Goal: Task Accomplishment & Management: Use online tool/utility

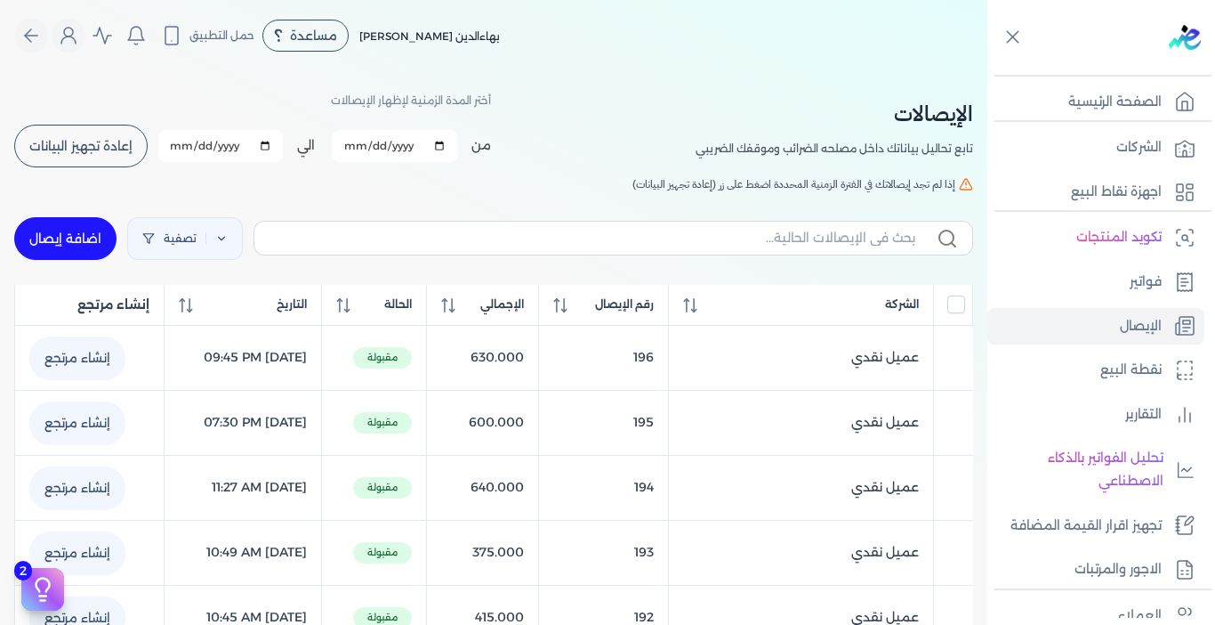
select select "EGP"
select select "EGS"
select select "B"
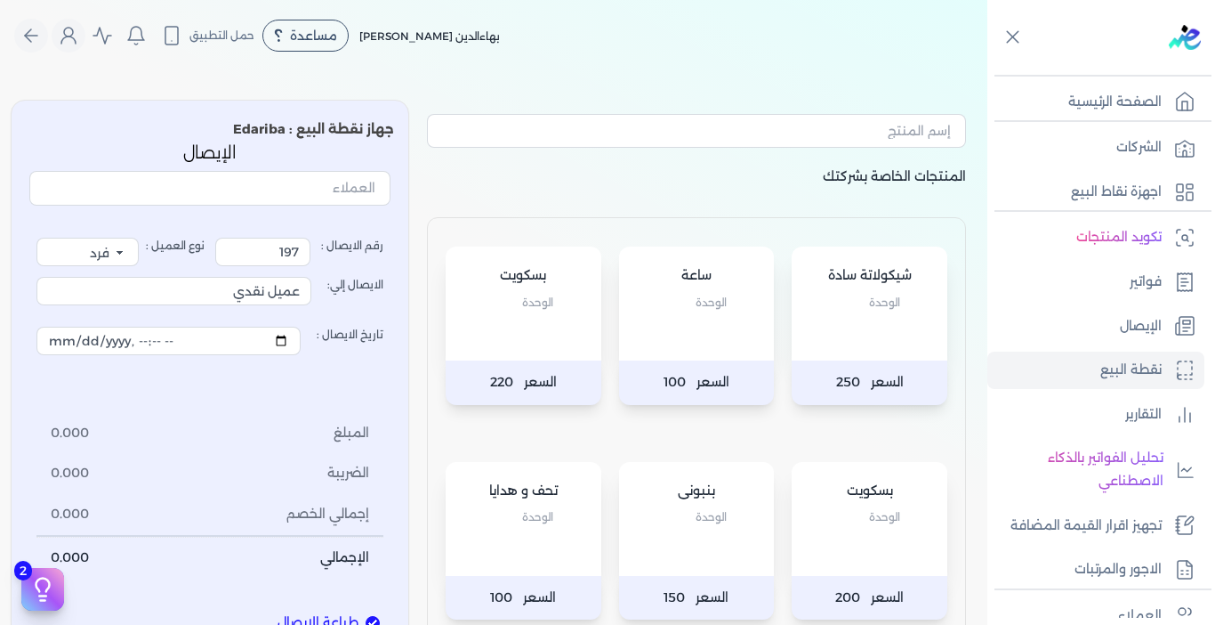
click at [545, 359] on div "بسكويت الوحدة" at bounding box center [524, 303] width 156 height 114
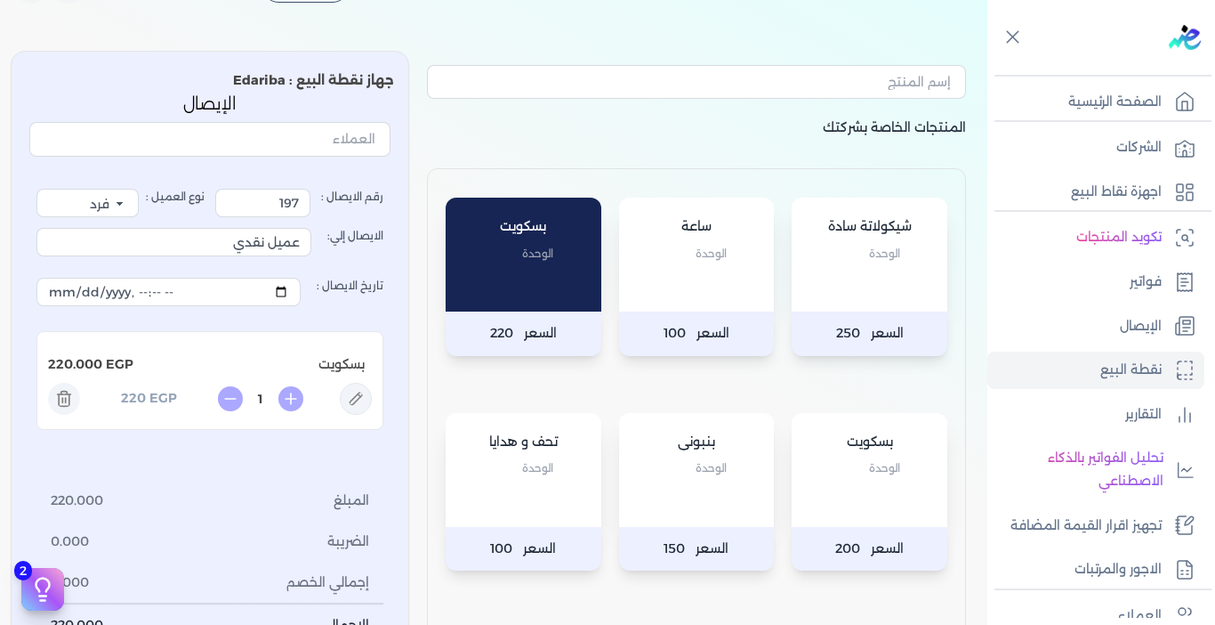
scroll to position [89, 0]
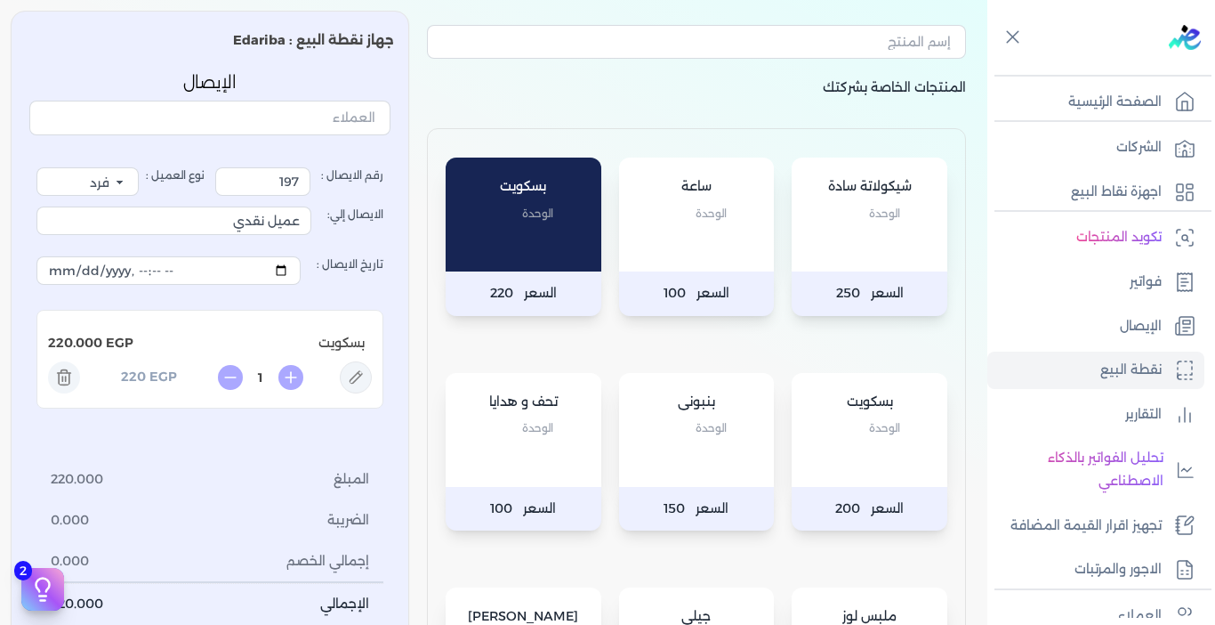
click at [540, 418] on span "الوحدة" at bounding box center [537, 427] width 31 height 23
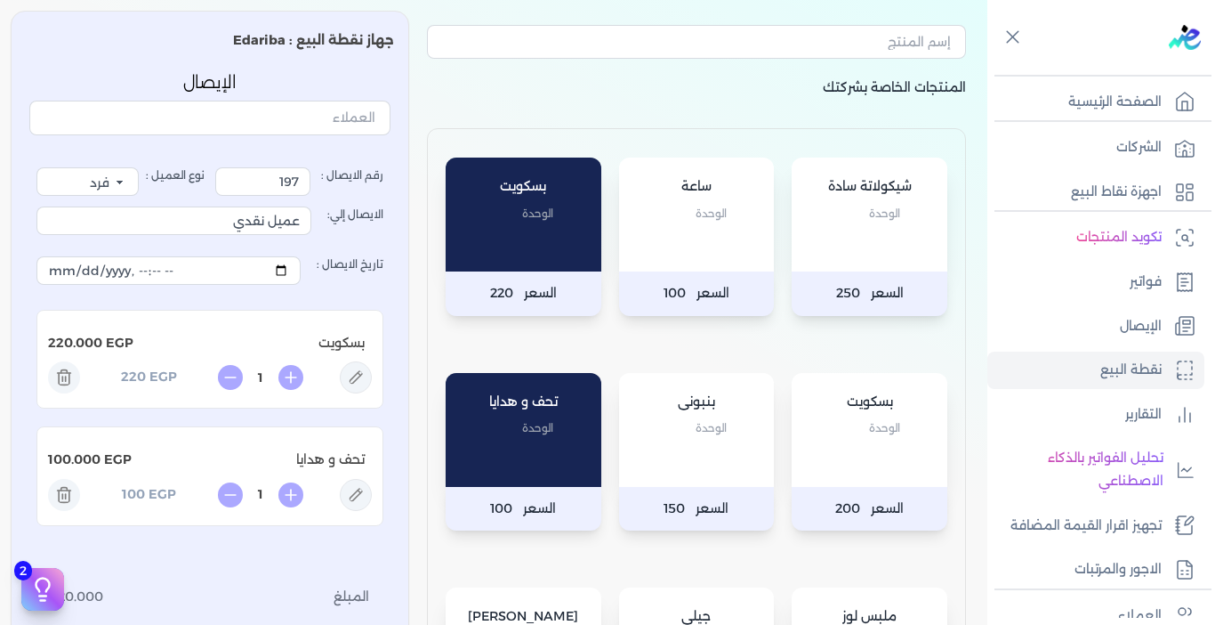
click at [856, 453] on div "بسكويت الوحدة" at bounding box center [870, 430] width 156 height 114
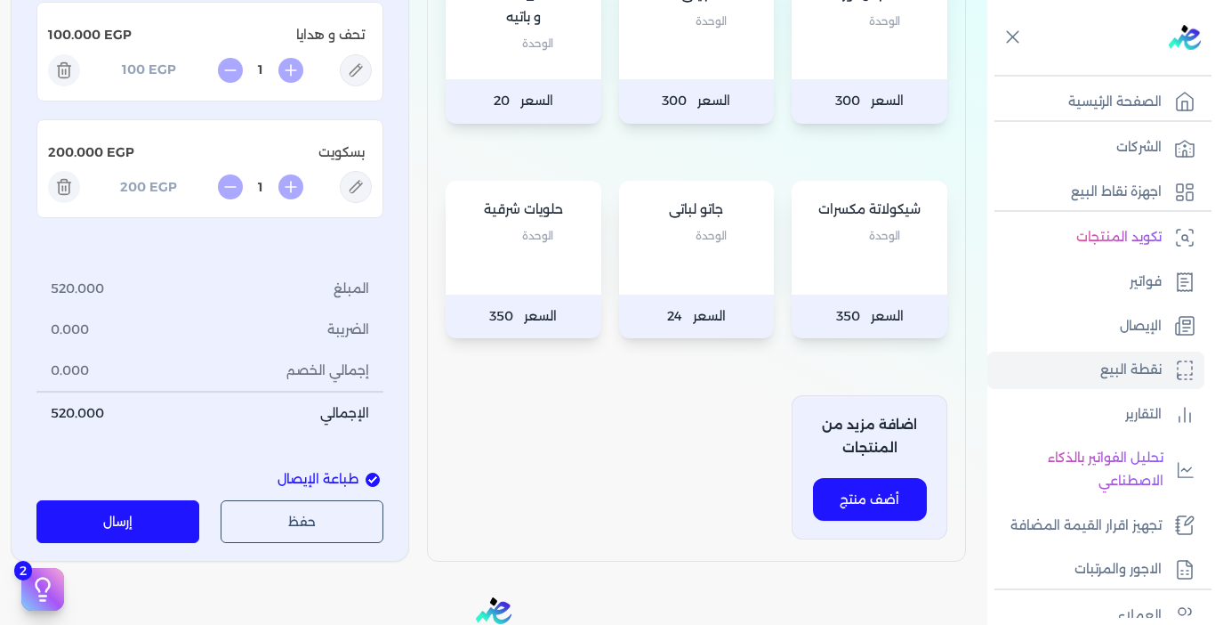
scroll to position [712, 0]
click at [132, 530] on button "إرسال" at bounding box center [117, 520] width 163 height 43
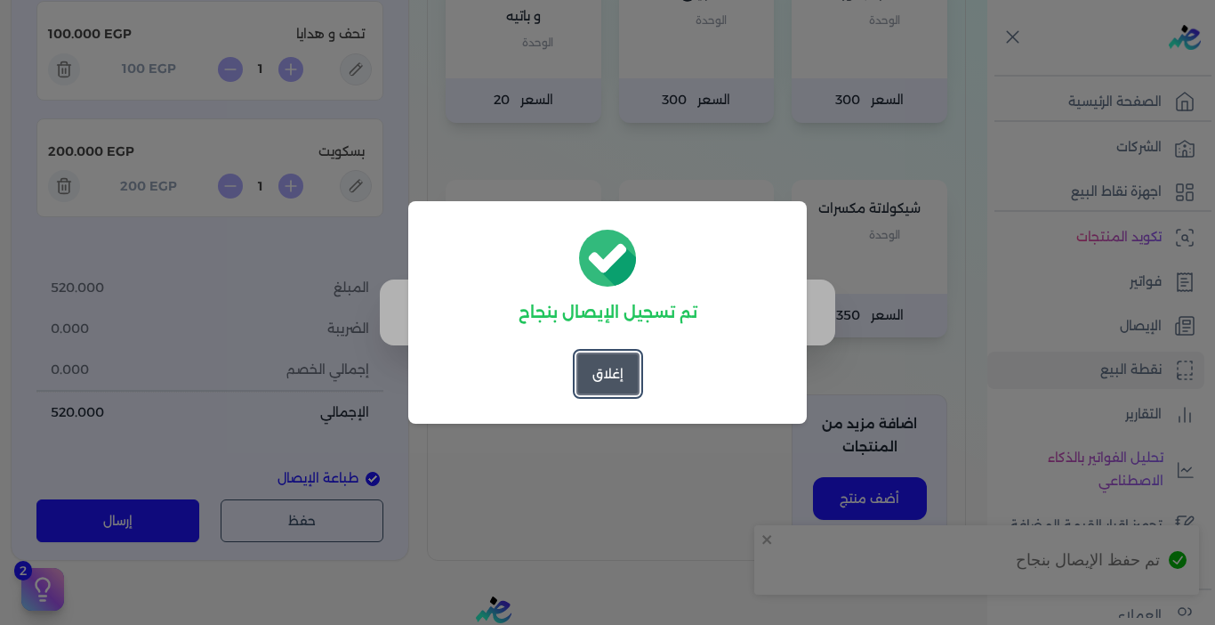
click at [593, 381] on button "إغلاق" at bounding box center [608, 373] width 63 height 43
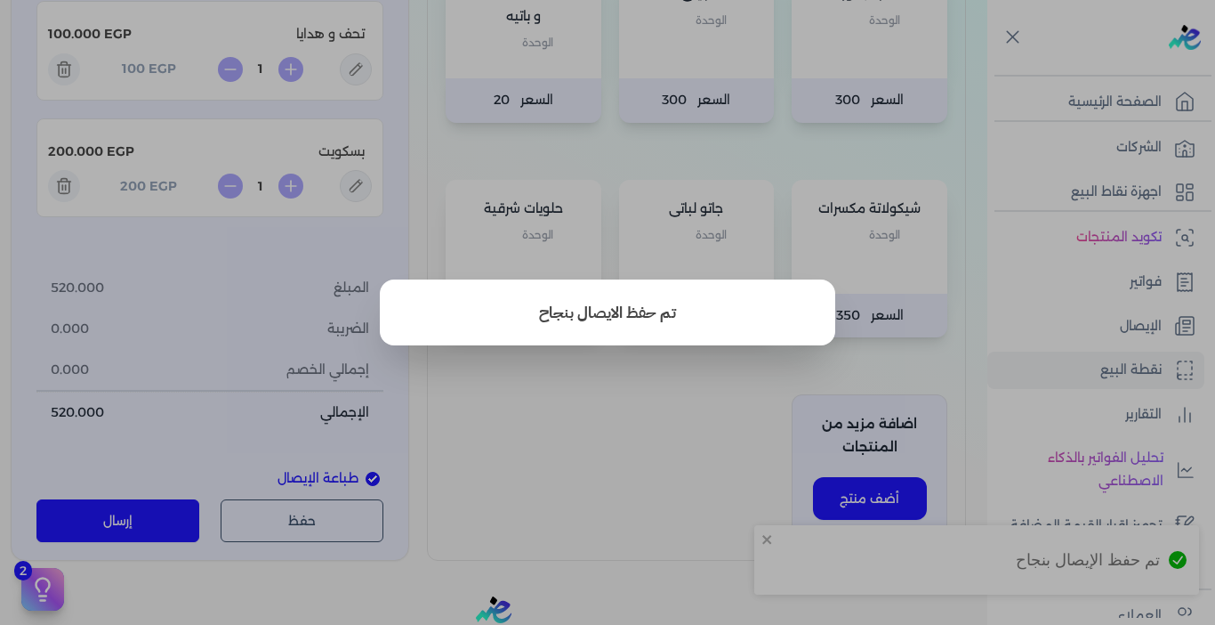
click at [618, 427] on button "close" at bounding box center [607, 312] width 1215 height 625
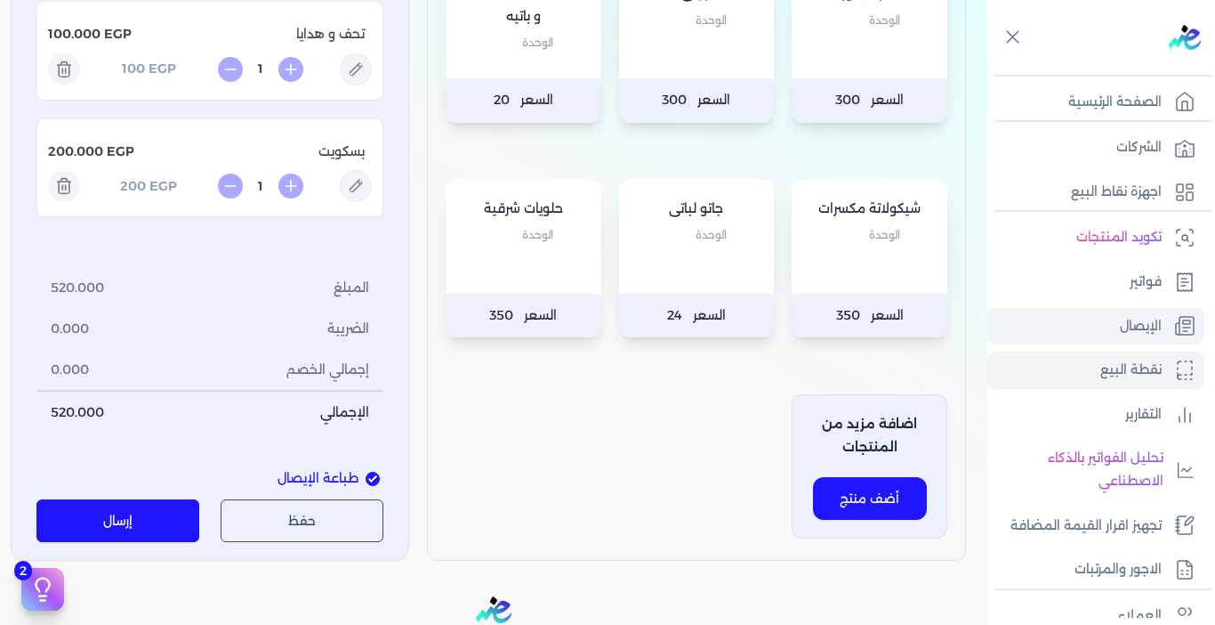
click at [1134, 331] on p "الإيصال" at bounding box center [1141, 326] width 42 height 23
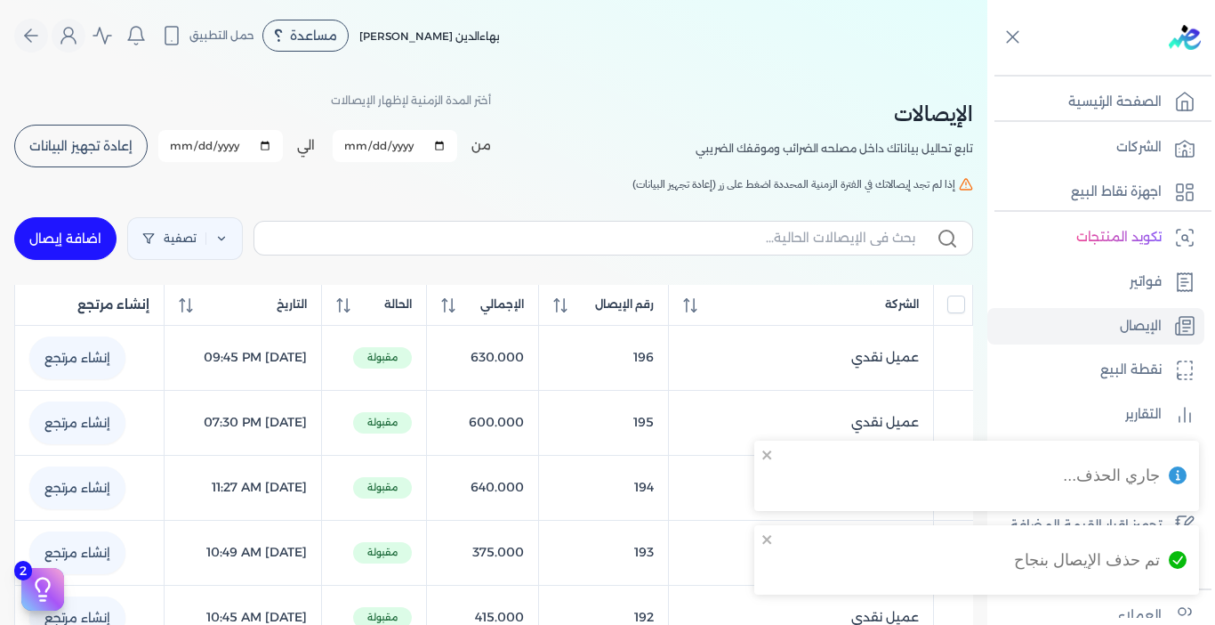
click at [110, 149] on span "إعادة تجهيز البيانات" at bounding box center [80, 146] width 103 height 12
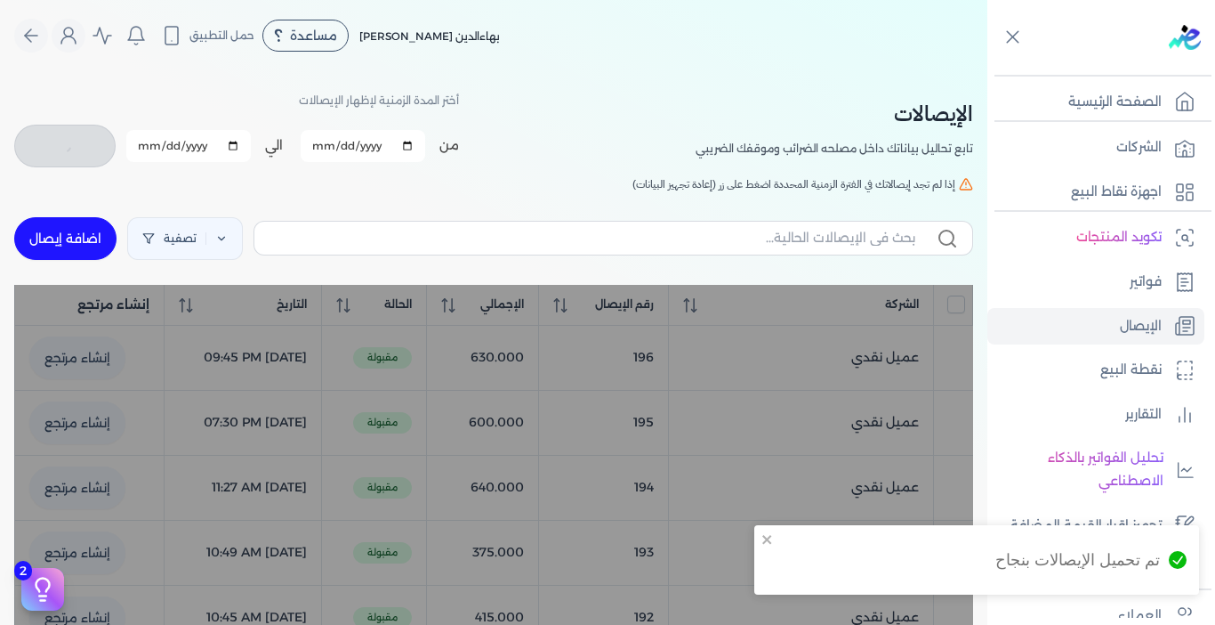
checkbox input "false"
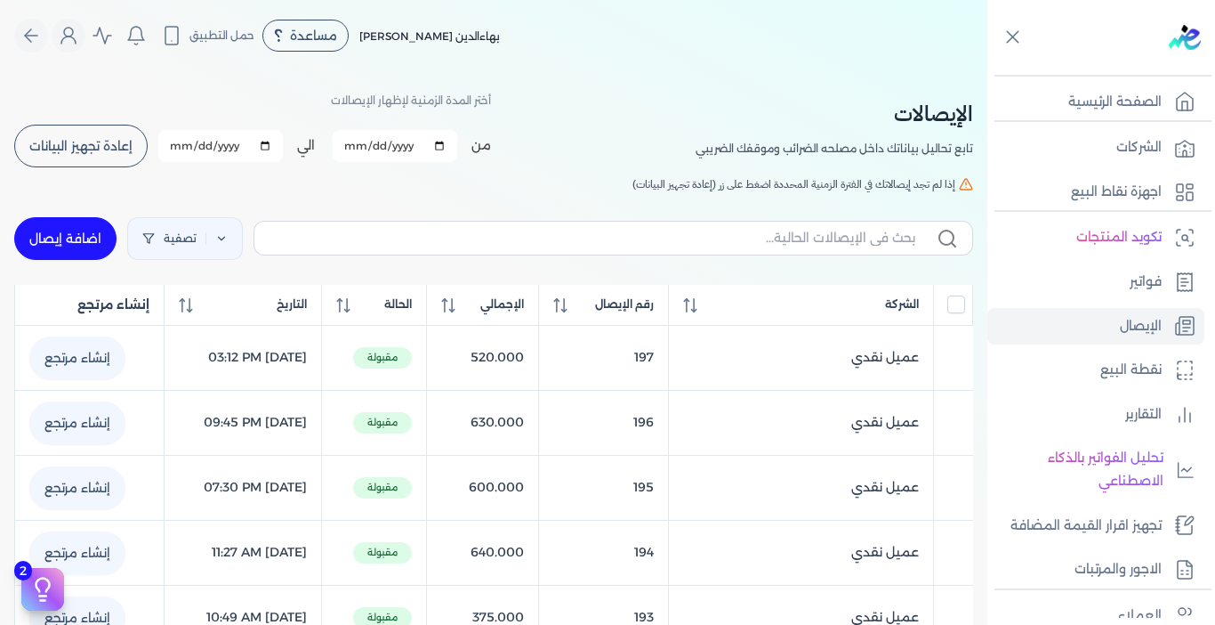
click at [73, 240] on link "اضافة إيصال" at bounding box center [65, 238] width 102 height 43
select select "EGP"
select select "EGS"
select select "B"
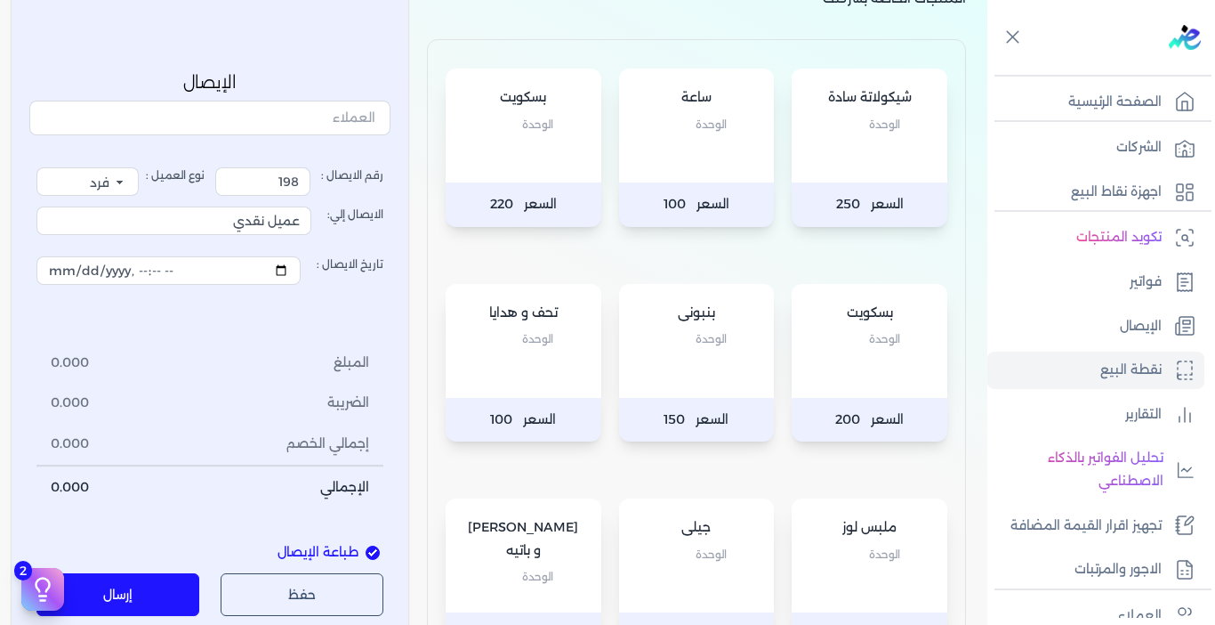
scroll to position [445, 0]
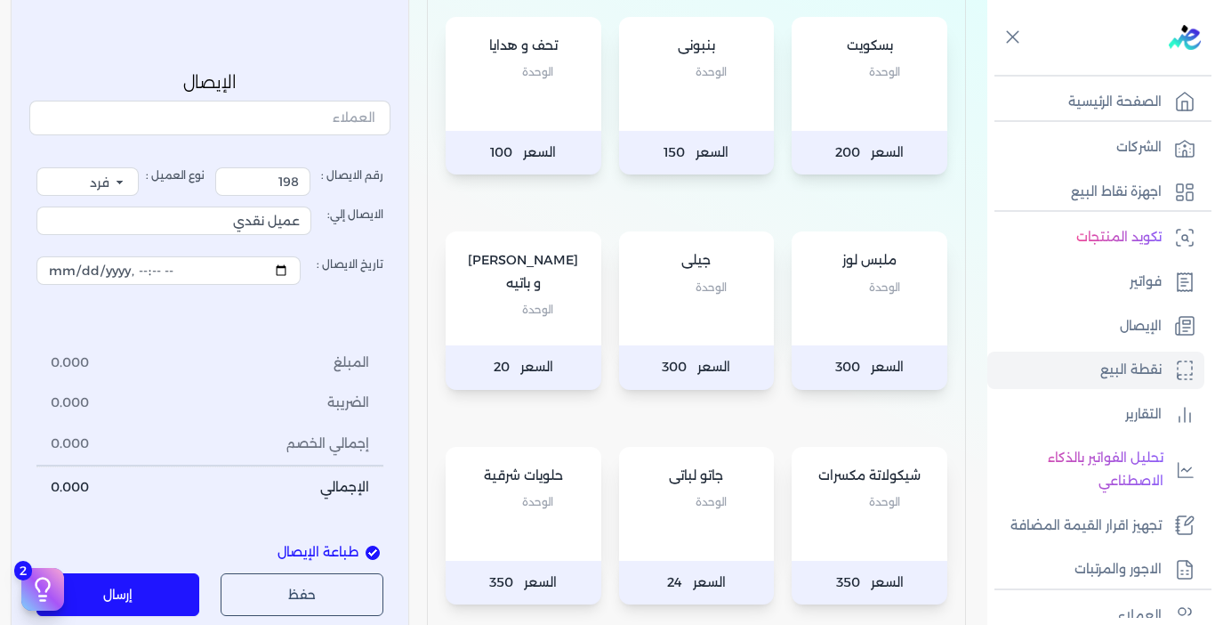
click at [677, 330] on div "جيلى الوحدة" at bounding box center [697, 288] width 156 height 114
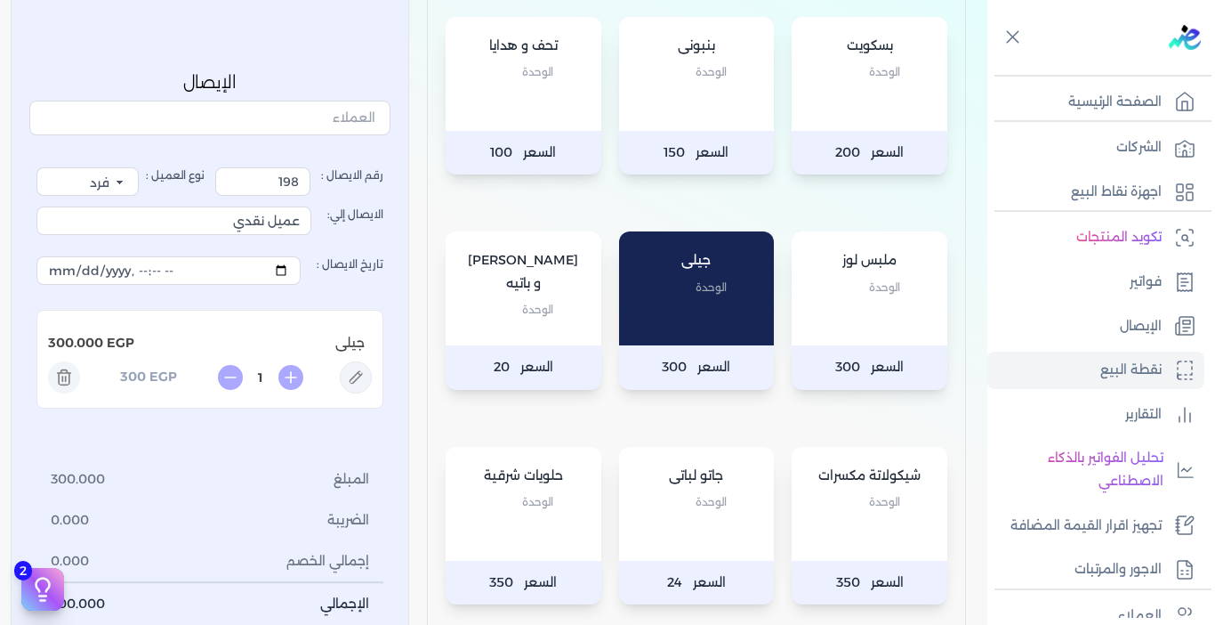
click at [562, 341] on div "[PERSON_NAME] و [PERSON_NAME]" at bounding box center [524, 288] width 156 height 114
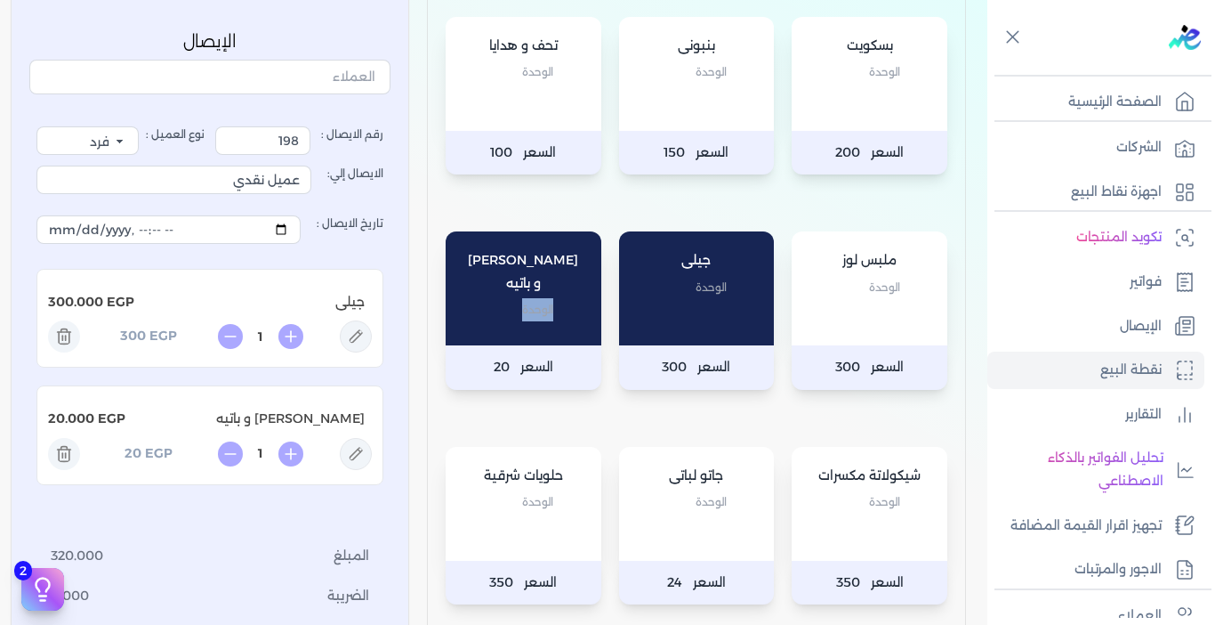
click at [562, 341] on div "[PERSON_NAME] و [PERSON_NAME]" at bounding box center [524, 288] width 156 height 114
type input "5"
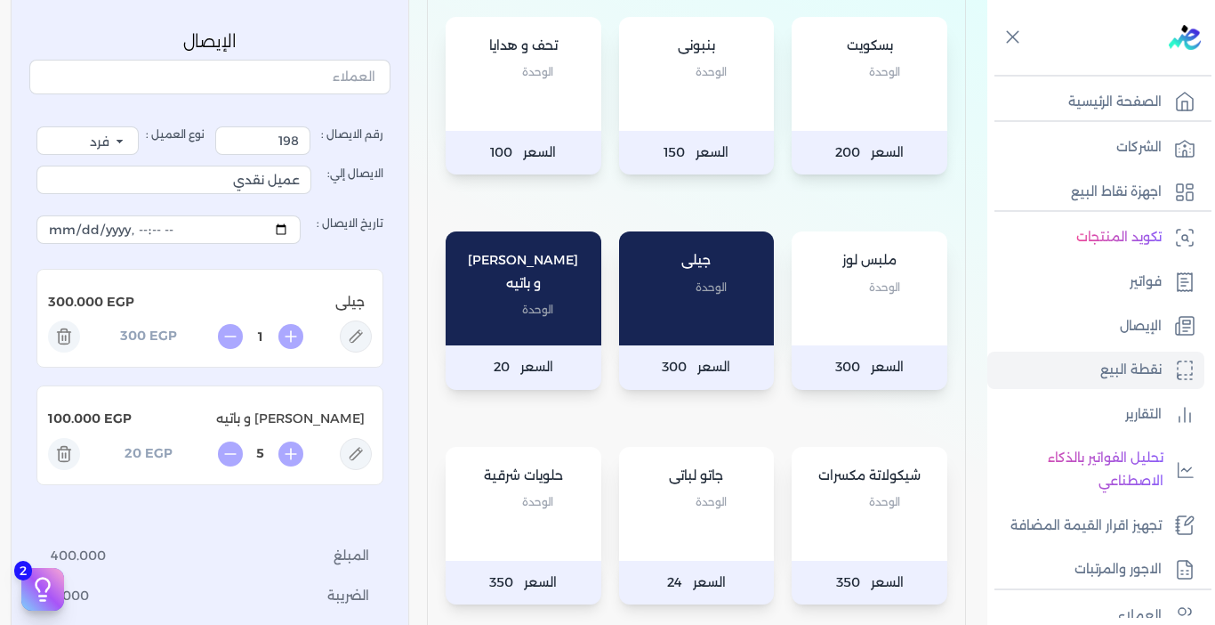
click at [703, 544] on div "جاتو لباتى الوحدة" at bounding box center [697, 504] width 156 height 114
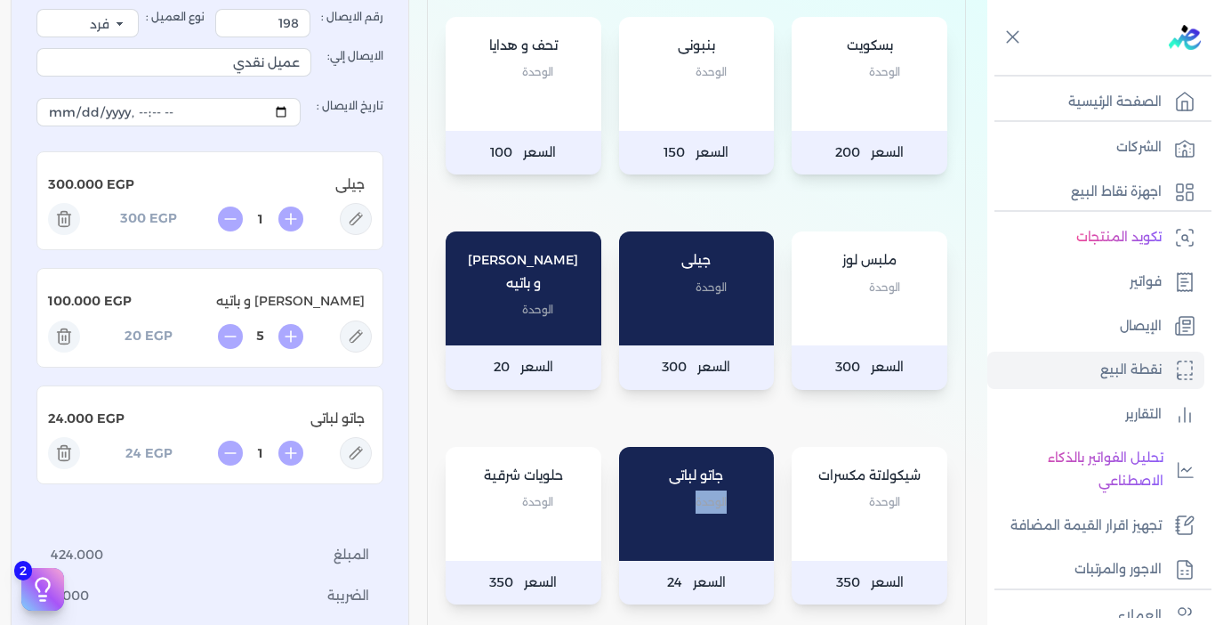
click at [703, 544] on div "جاتو لباتى الوحدة" at bounding box center [697, 504] width 156 height 114
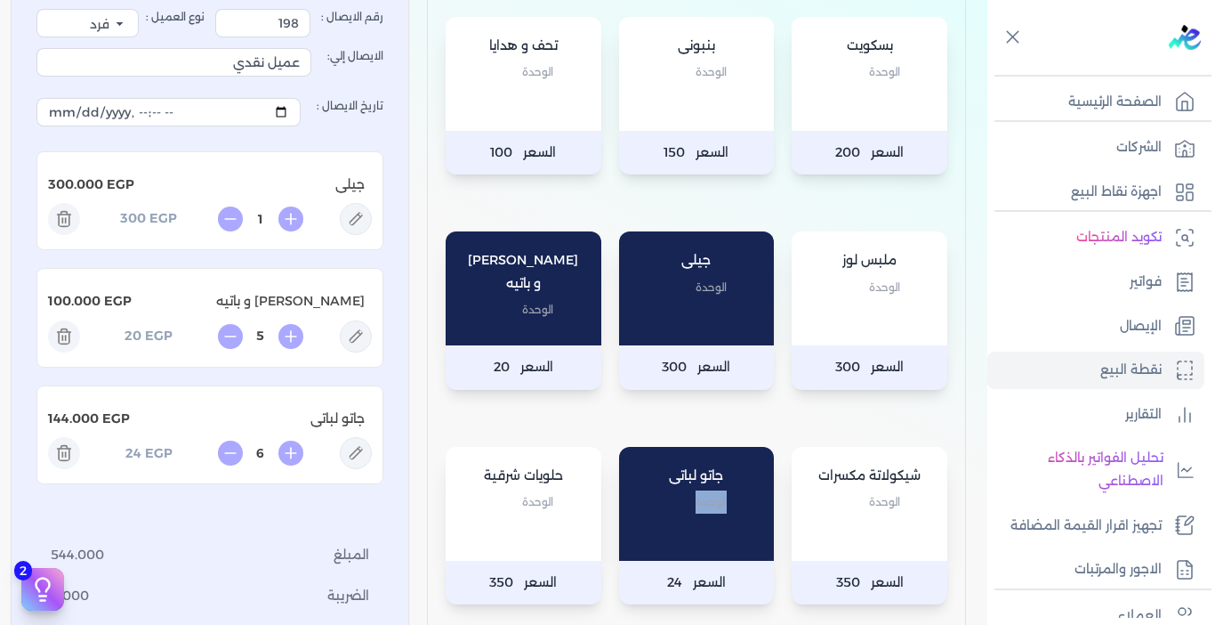
click at [703, 544] on div "جاتو لباتى الوحدة" at bounding box center [697, 504] width 156 height 114
type input "10"
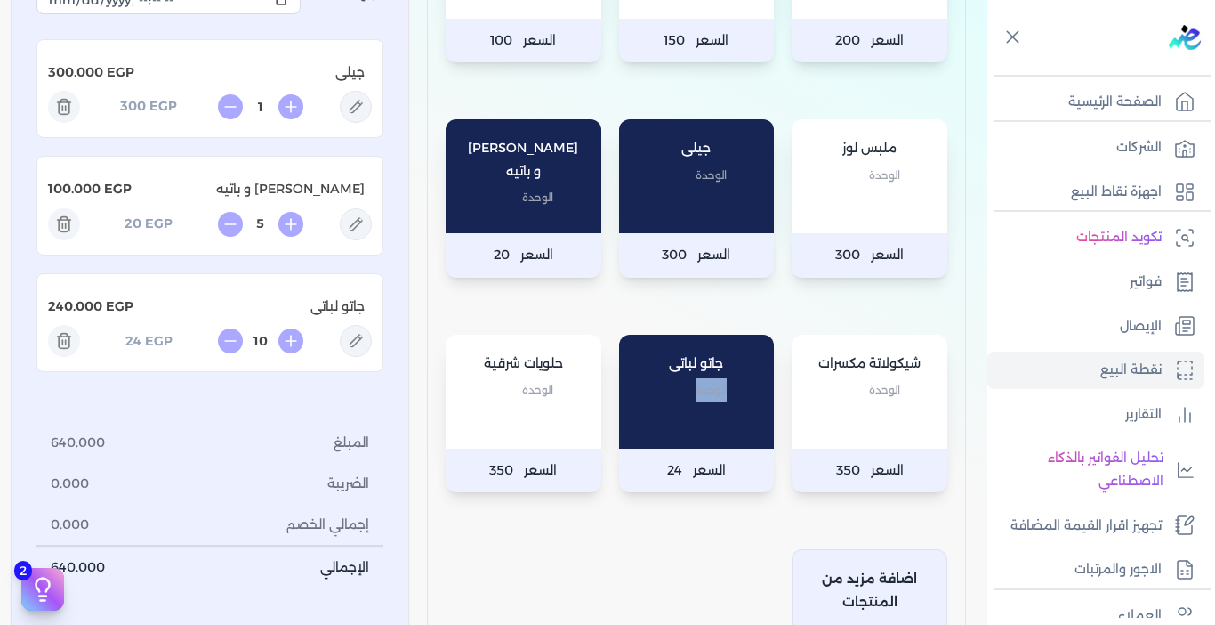
scroll to position [623, 0]
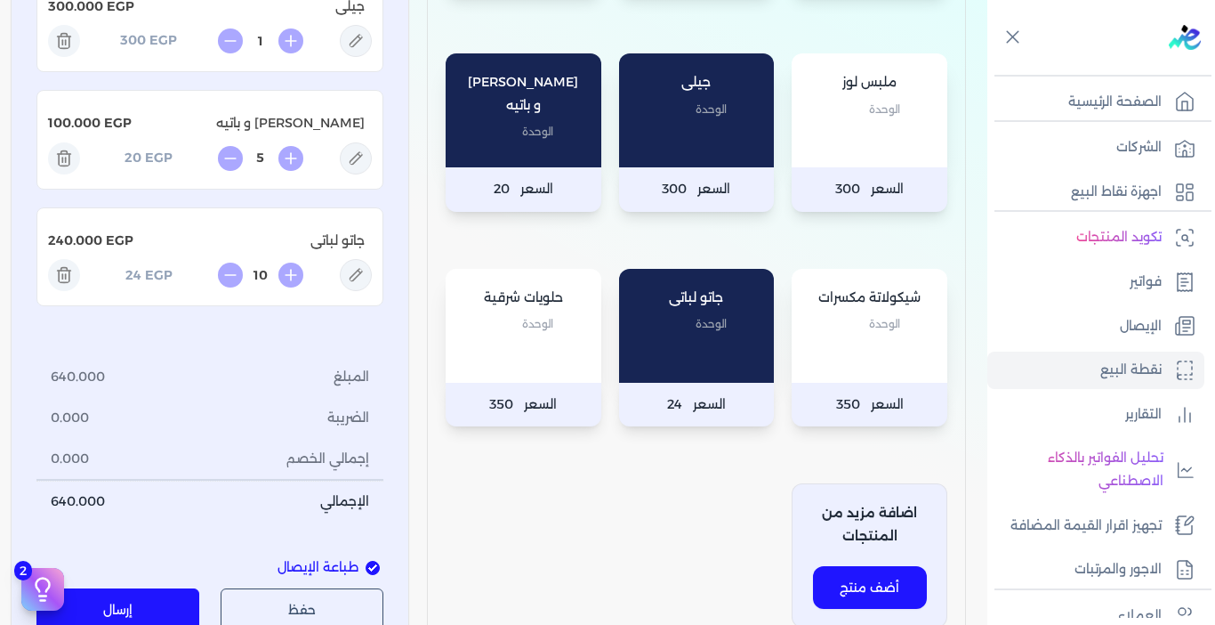
click at [500, 149] on div "[PERSON_NAME] و [PERSON_NAME]" at bounding box center [524, 110] width 156 height 114
type input "8"
click at [156, 609] on button "إرسال" at bounding box center [117, 609] width 163 height 43
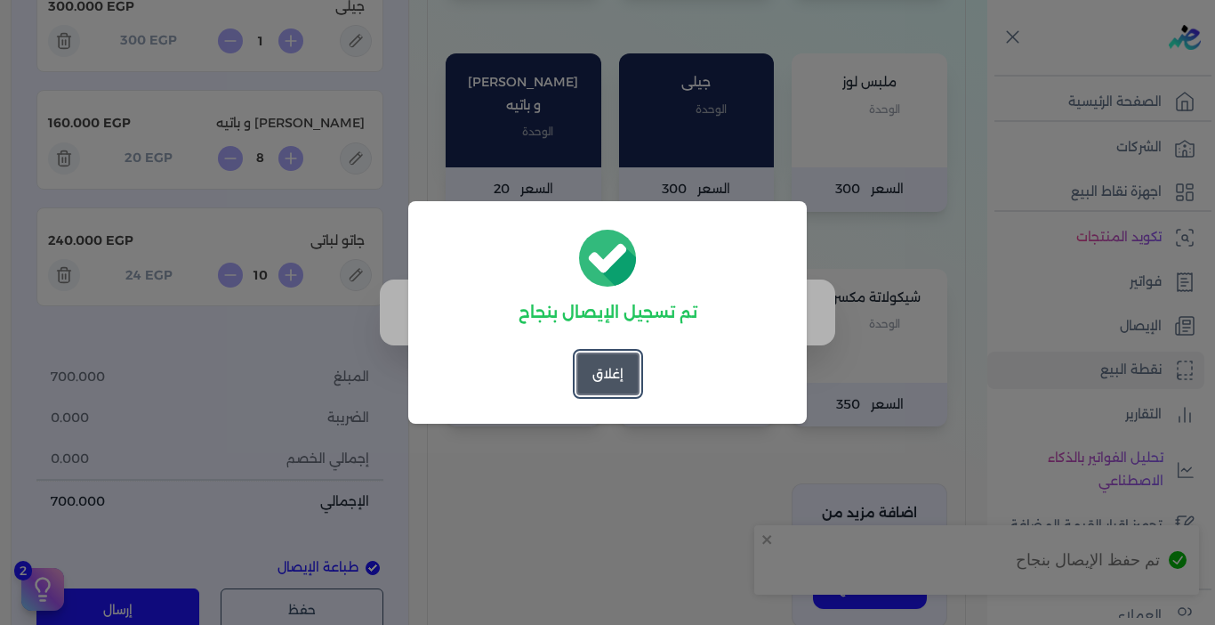
click at [598, 383] on button "إغلاق" at bounding box center [608, 373] width 63 height 43
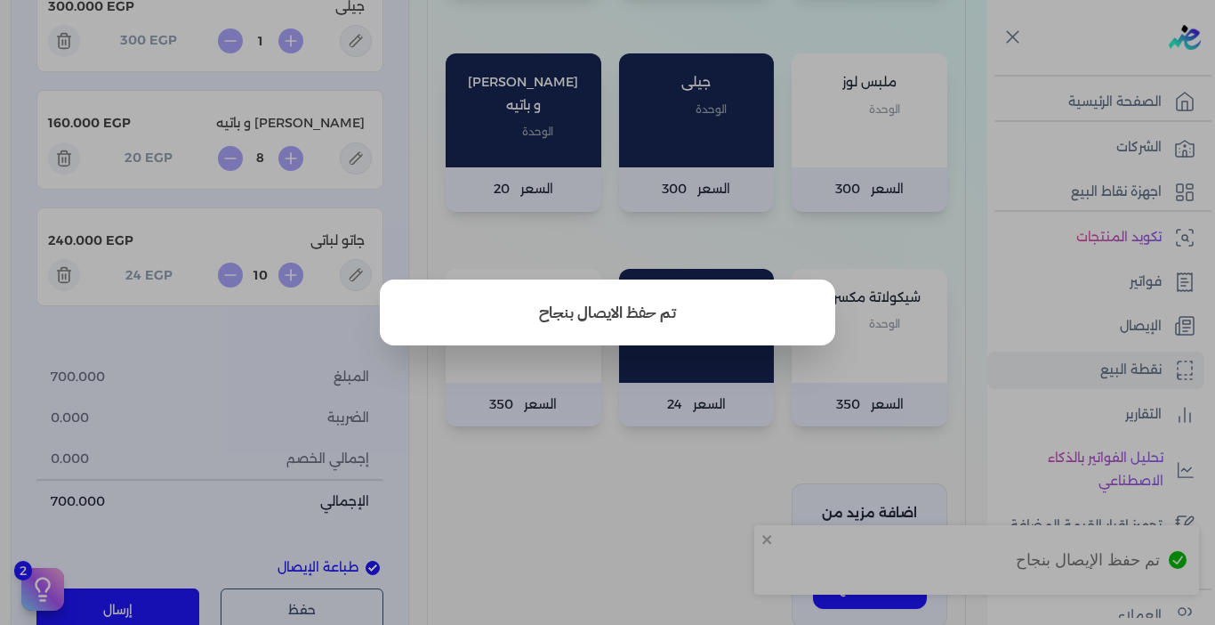
click at [592, 492] on button "close" at bounding box center [607, 312] width 1215 height 625
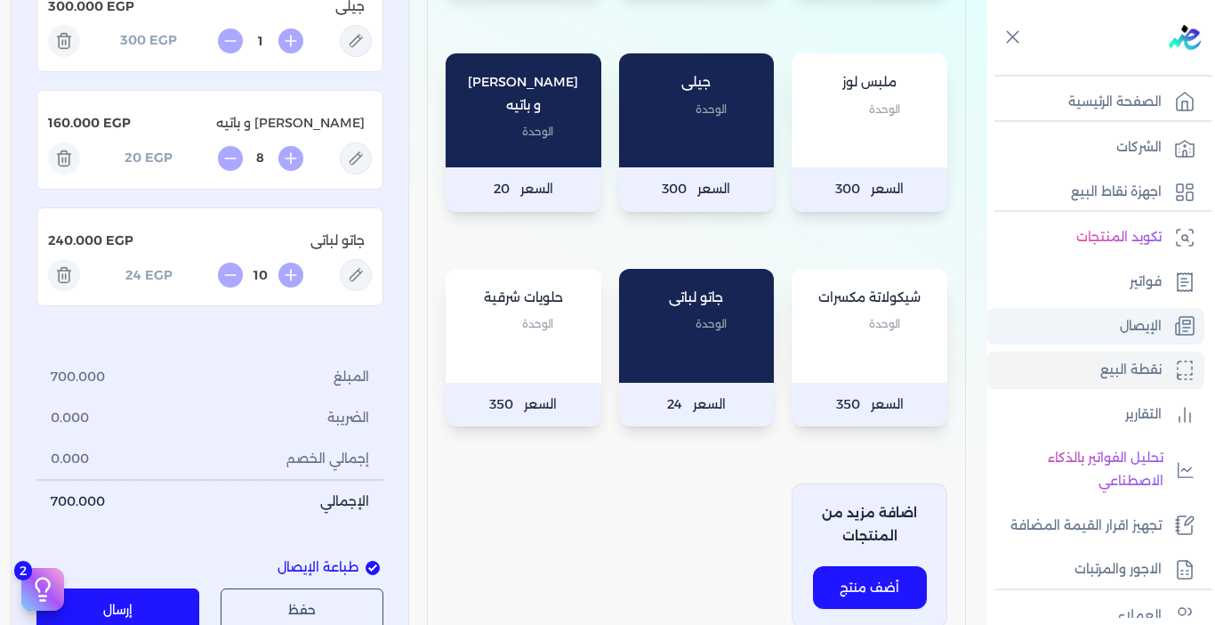
click at [1151, 327] on p "الإيصال" at bounding box center [1141, 326] width 42 height 23
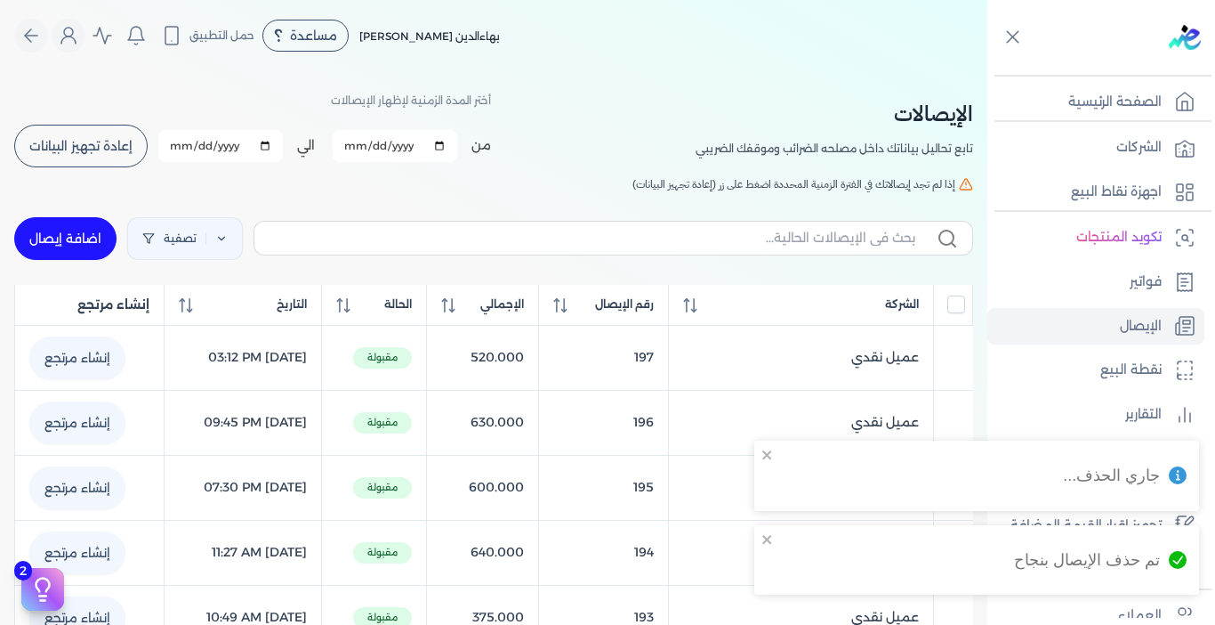
click at [121, 157] on button "إعادة تجهيز البيانات" at bounding box center [80, 146] width 133 height 43
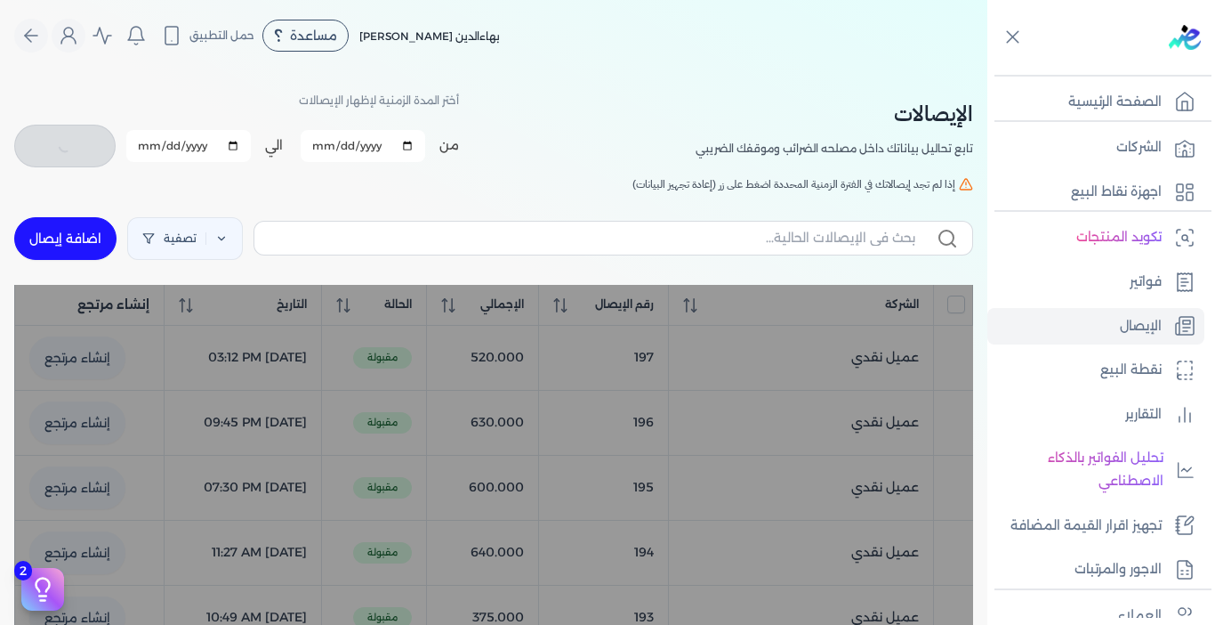
checkbox input "false"
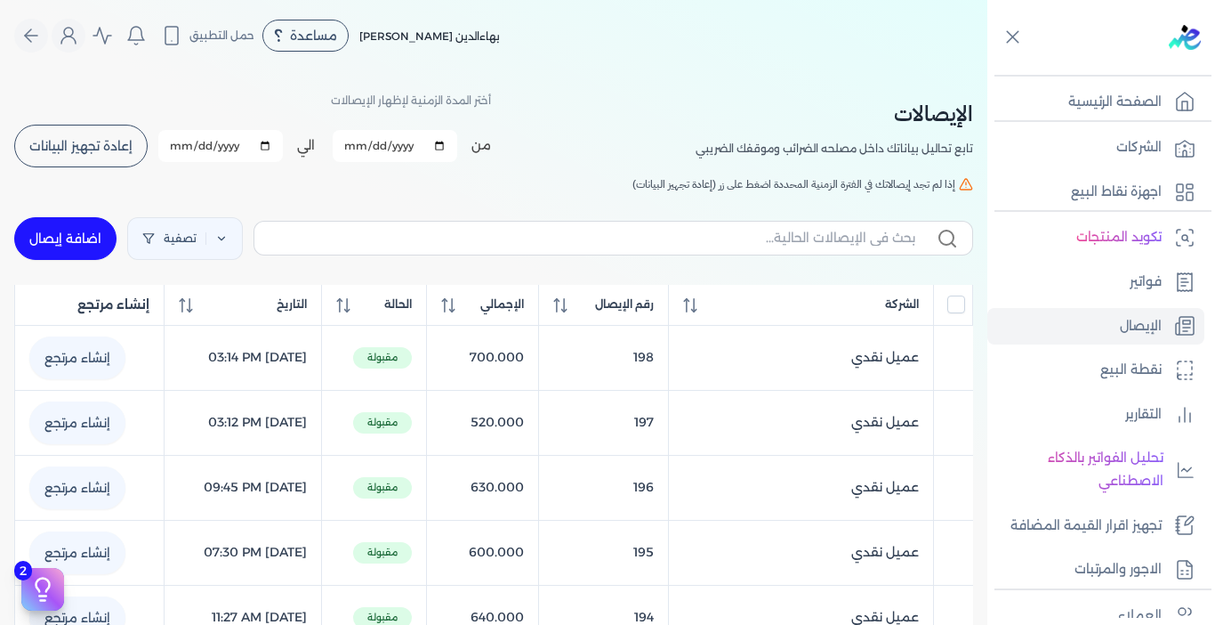
click at [77, 246] on link "اضافة إيصال" at bounding box center [65, 238] width 102 height 43
select select "EGP"
select select "EGS"
select select "B"
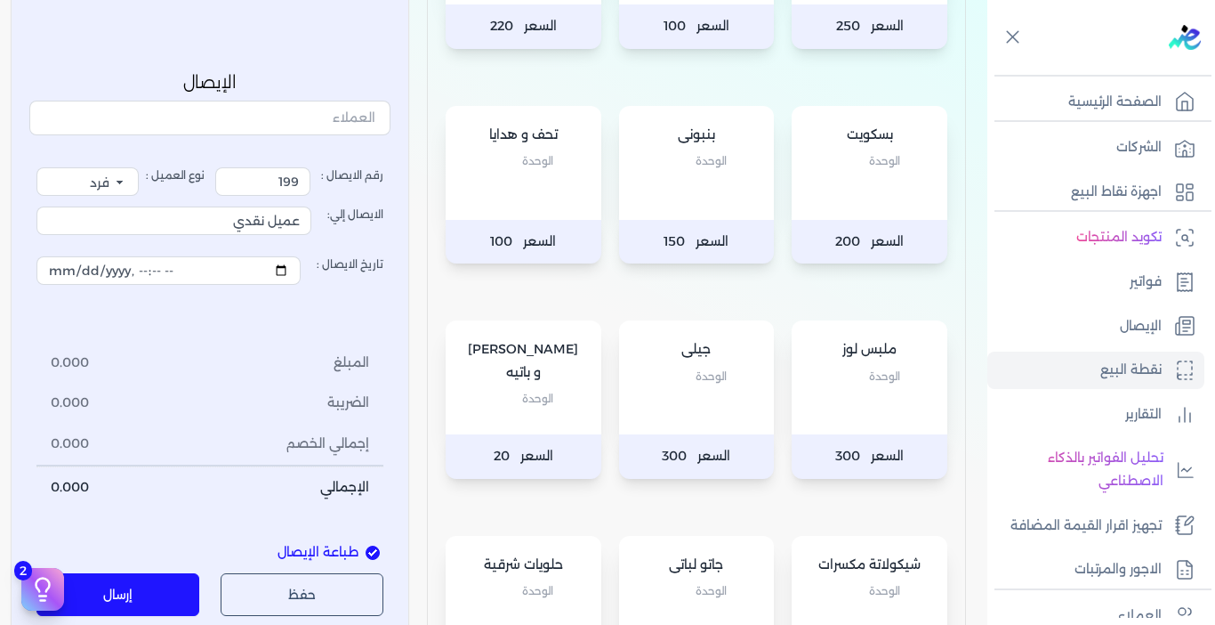
scroll to position [801, 0]
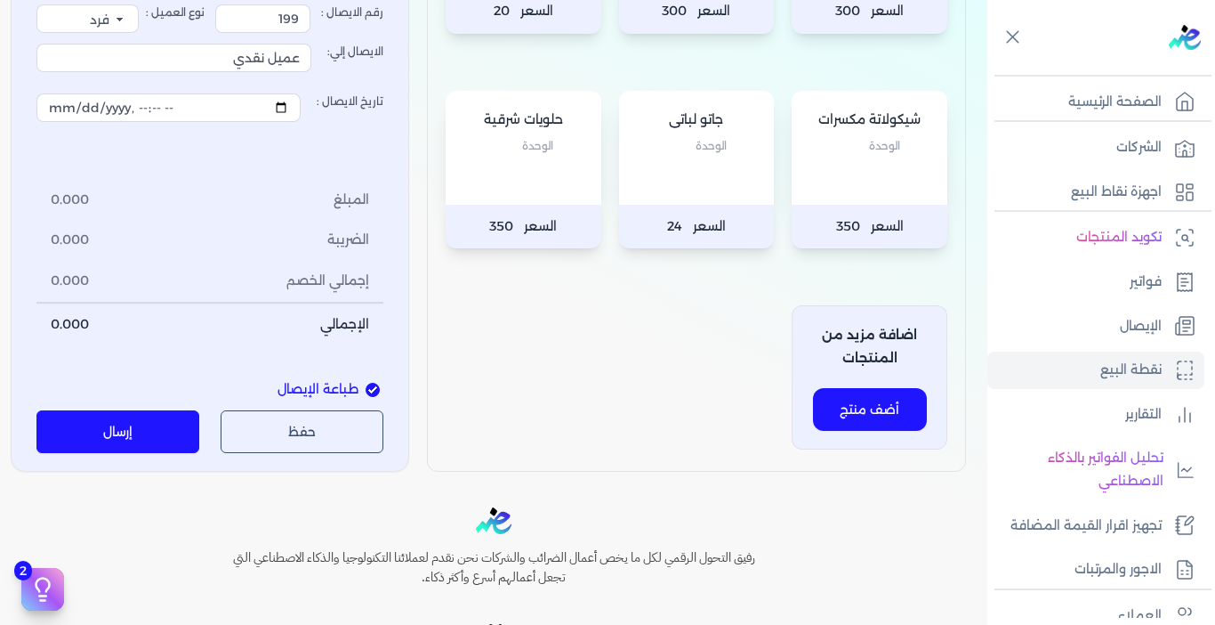
click at [534, 179] on div "حلويات شرقية الوحدة" at bounding box center [524, 148] width 156 height 114
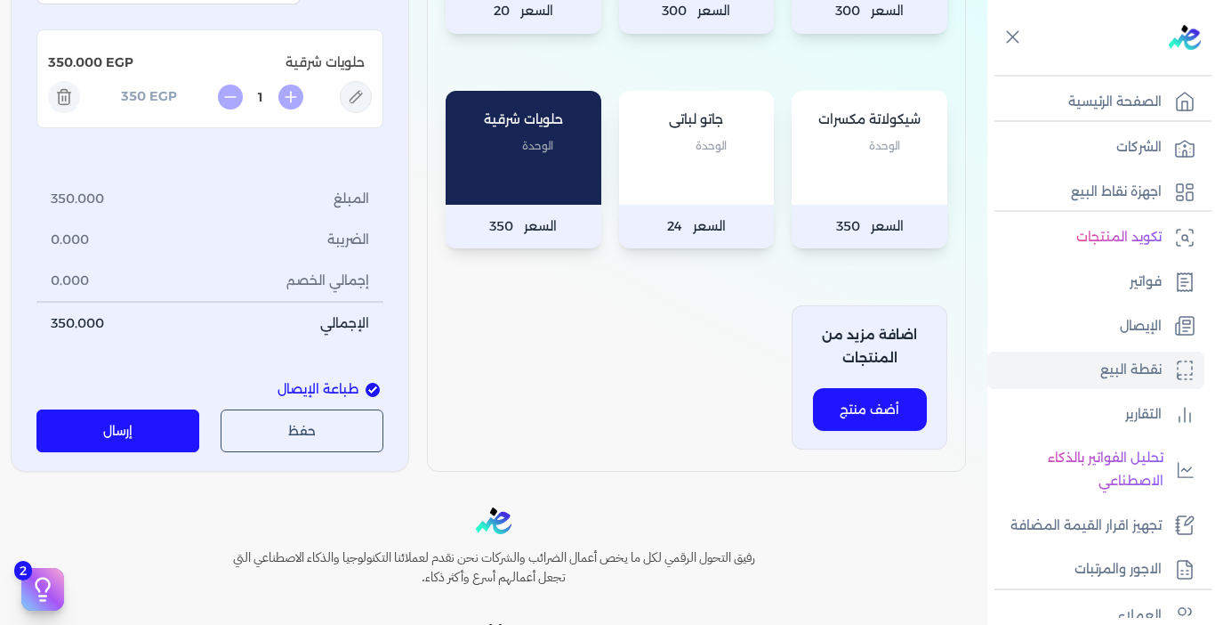
click at [857, 193] on div "شيكولاتة مكسرات الوحدة" at bounding box center [870, 148] width 156 height 114
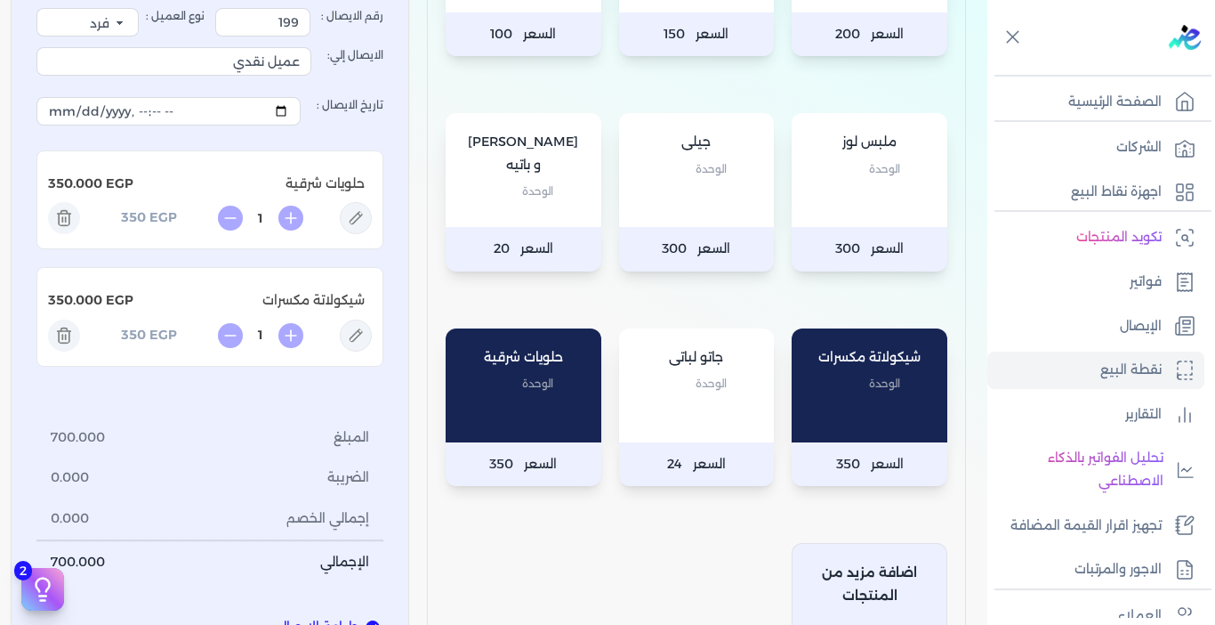
scroll to position [356, 0]
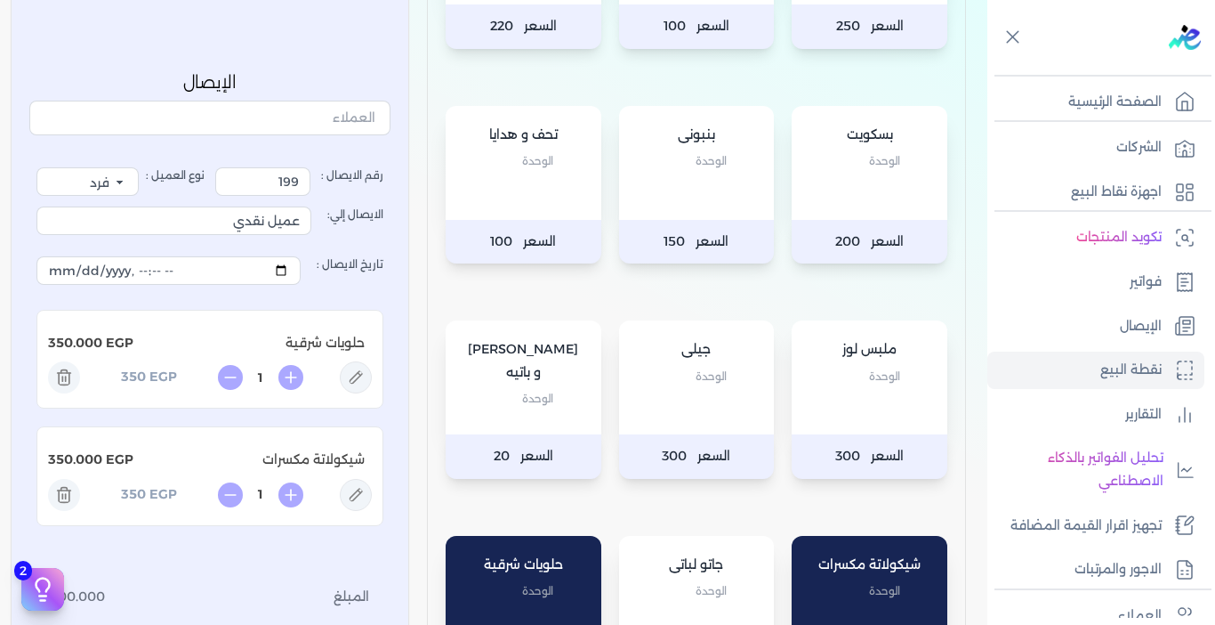
click at [536, 181] on div "تحف و هدايا الوحدة" at bounding box center [524, 163] width 156 height 114
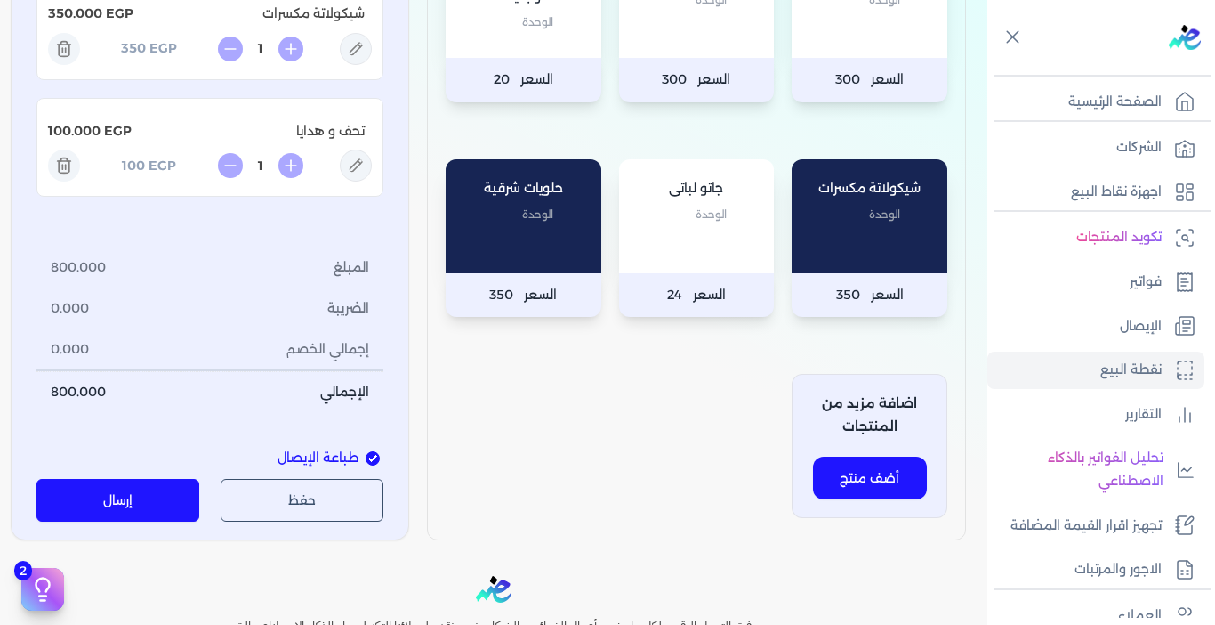
scroll to position [801, 0]
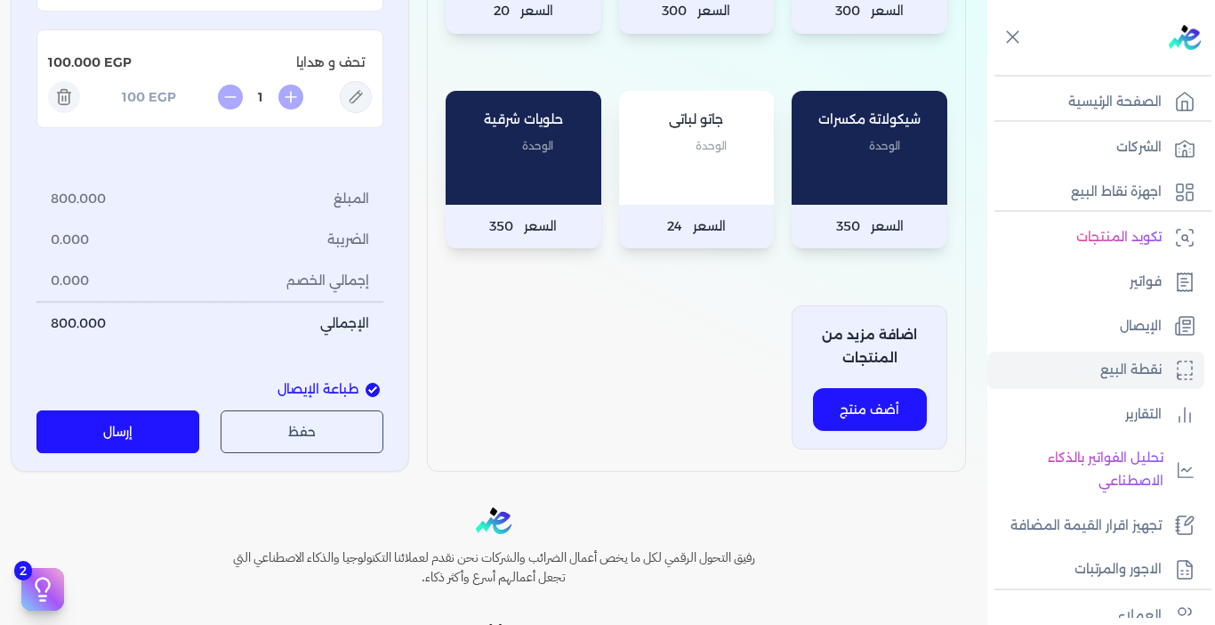
click at [110, 418] on button "إرسال" at bounding box center [117, 431] width 163 height 43
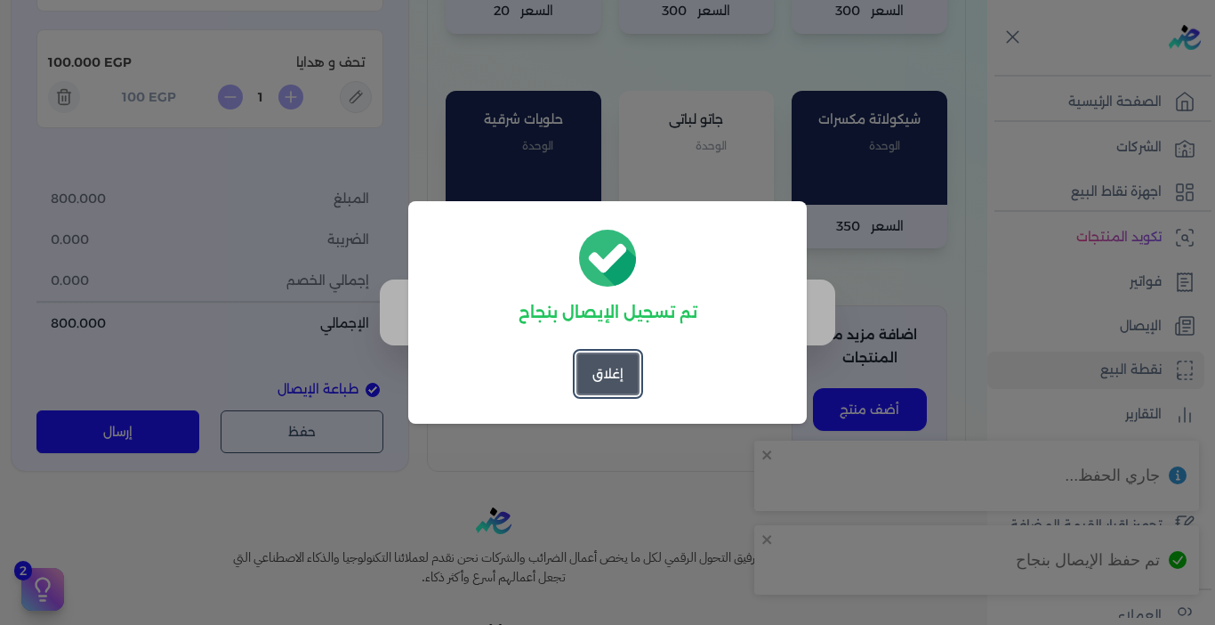
click at [592, 375] on button "إغلاق" at bounding box center [608, 373] width 63 height 43
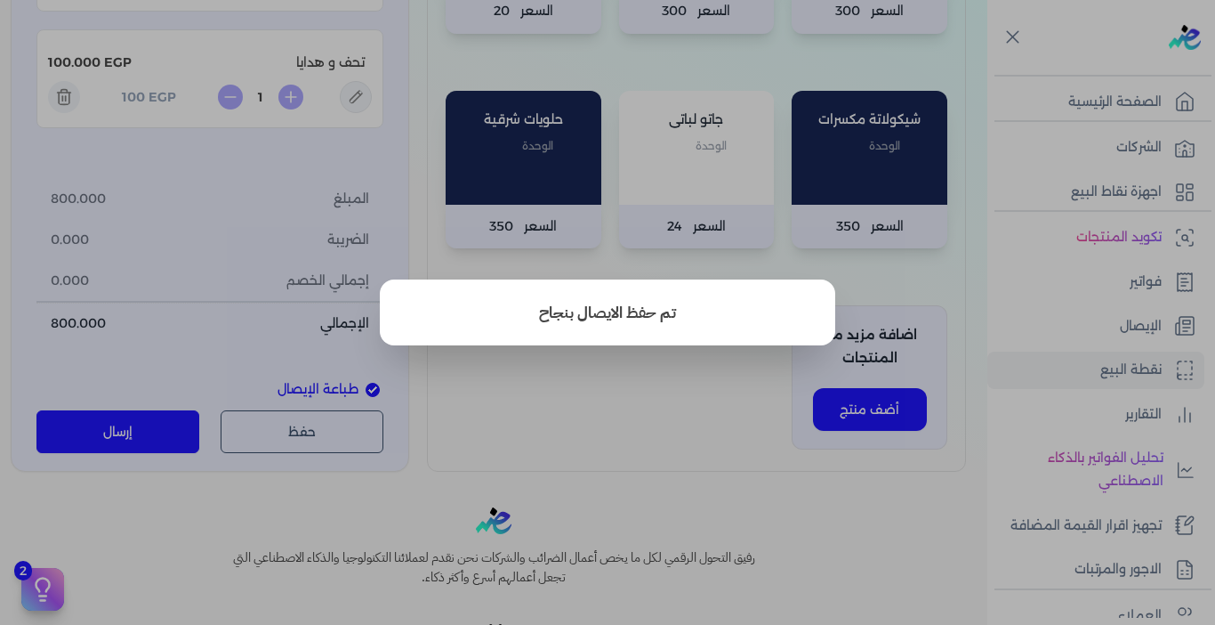
click at [580, 420] on button "close" at bounding box center [607, 312] width 1215 height 625
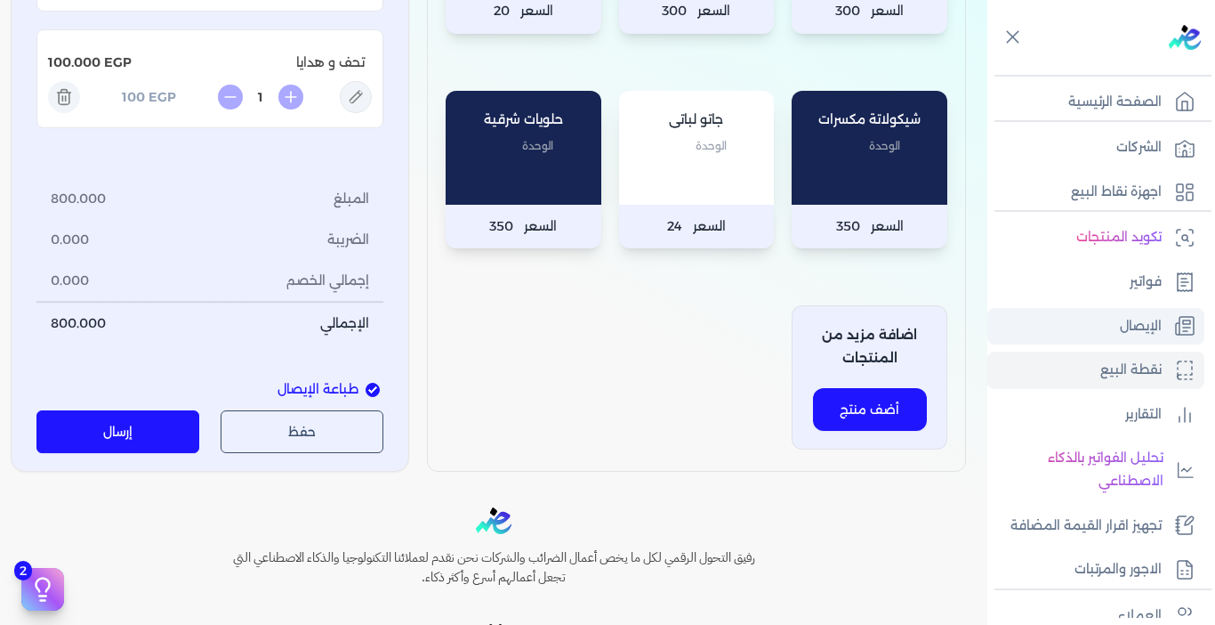
click at [1128, 321] on p "الإيصال" at bounding box center [1141, 326] width 42 height 23
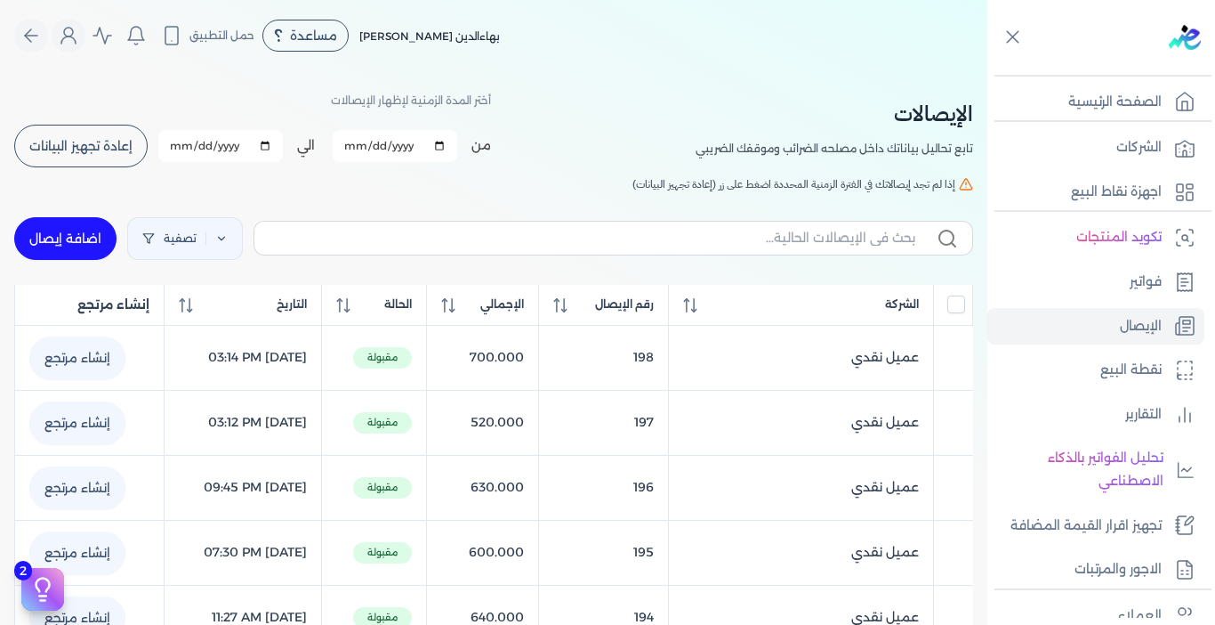
click at [109, 157] on button "إعادة تجهيز البيانات" at bounding box center [80, 146] width 133 height 43
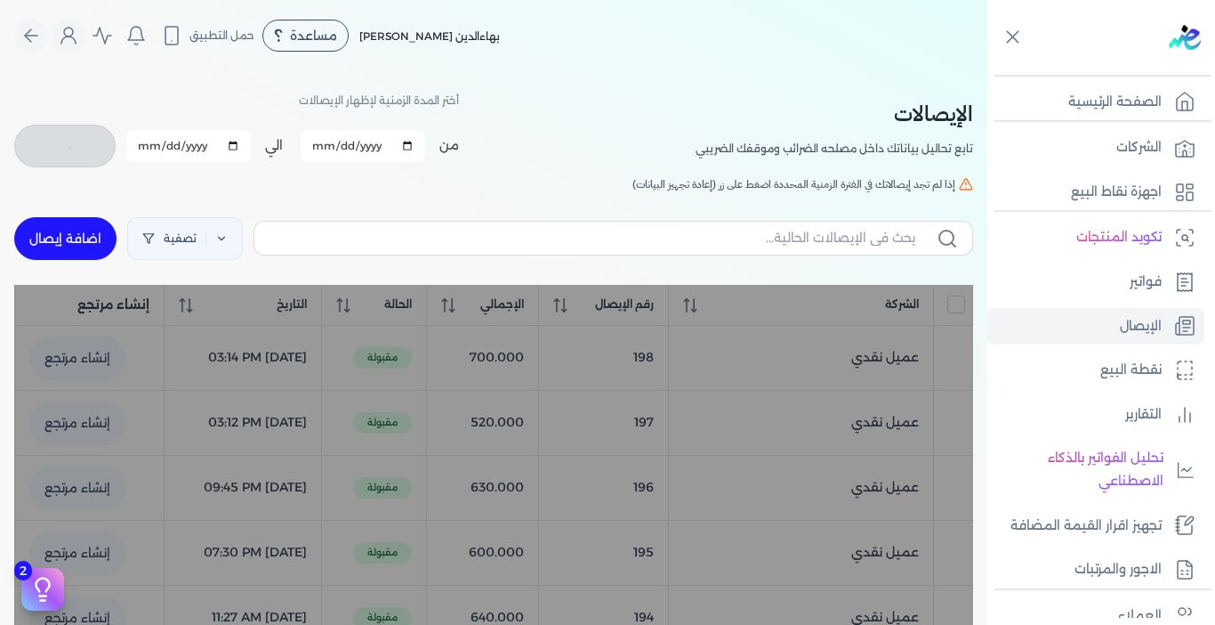
checkbox input "false"
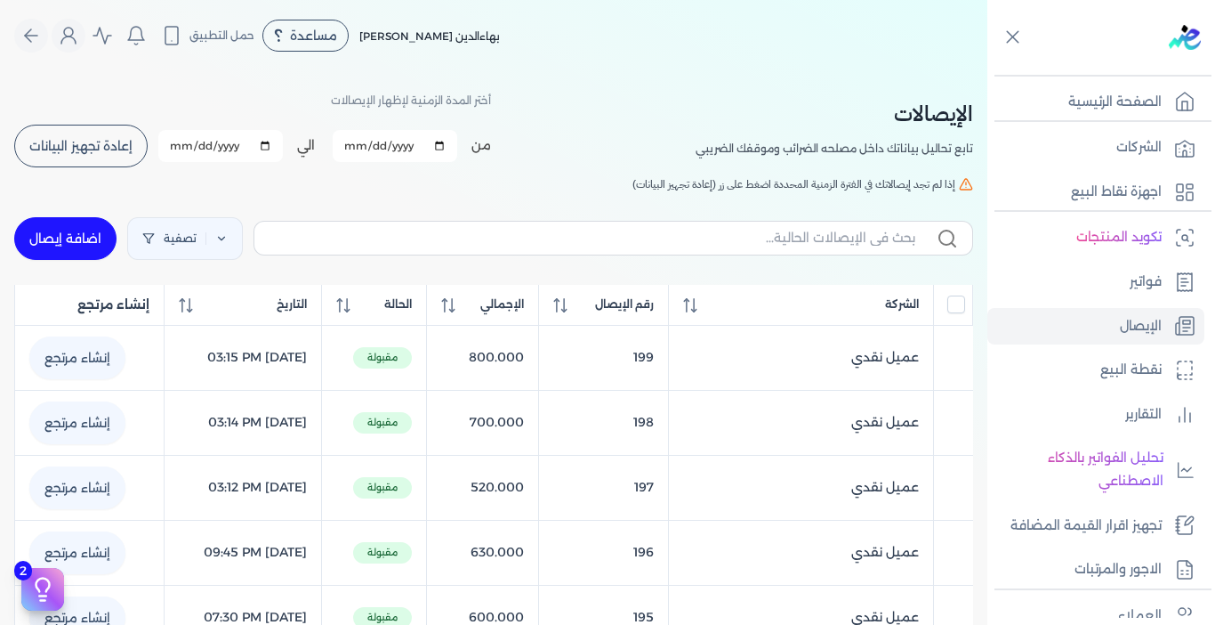
click at [82, 249] on link "اضافة إيصال" at bounding box center [65, 238] width 102 height 43
select select "EGP"
select select "EGS"
select select "B"
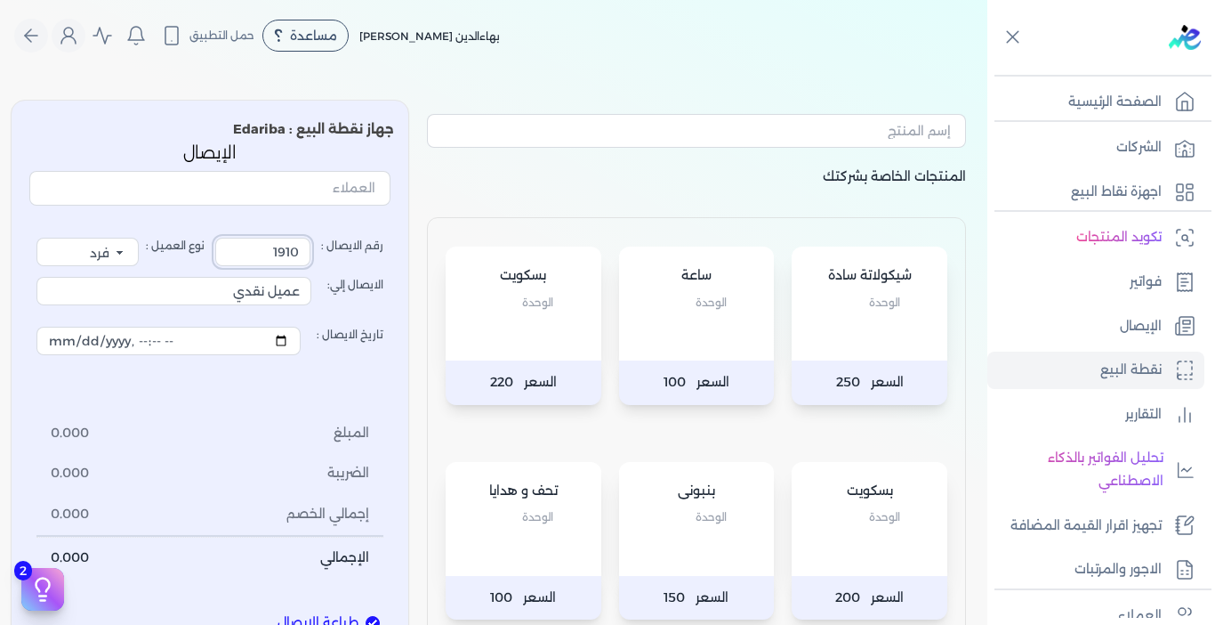
drag, startPoint x: 258, startPoint y: 253, endPoint x: 352, endPoint y: 255, distance: 94.4
click at [352, 255] on label "رقم الايصال : 1910" at bounding box center [299, 252] width 168 height 28
type input "200"
click at [346, 222] on div "رقم الايصال : 200 نوع العميل : فرد شركة شخص اجنبي الايصال إلي: عميل نقدي تاريخ …" at bounding box center [209, 408] width 361 height 391
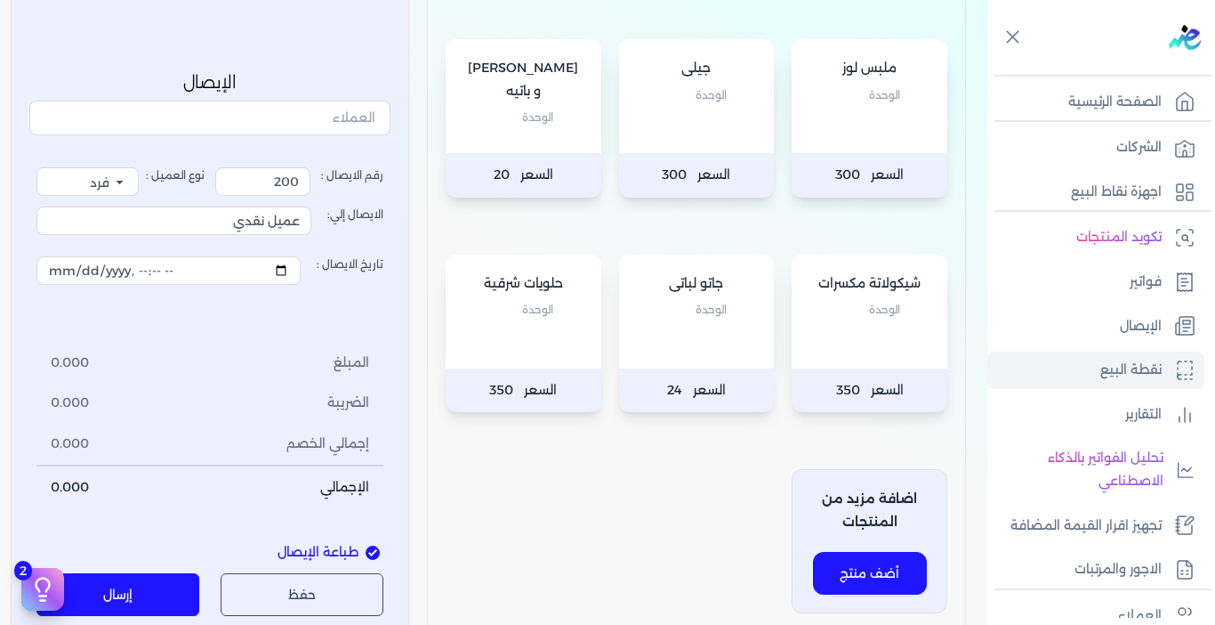
scroll to position [623, 0]
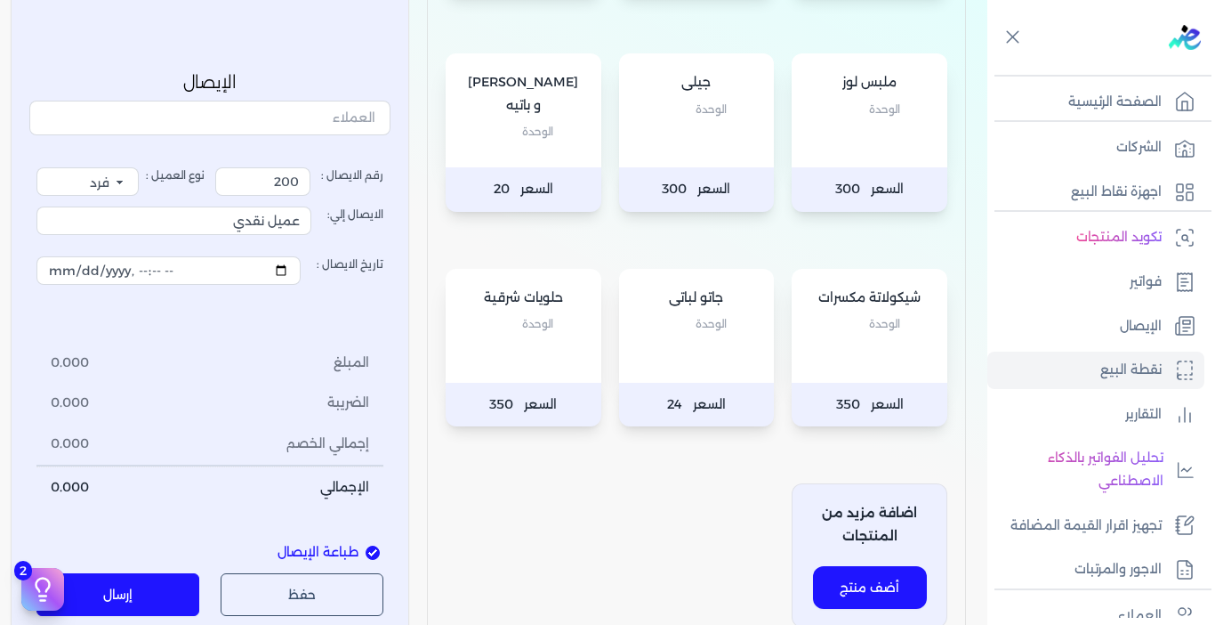
click at [882, 361] on div "شيكولاتة مكسرات الوحدة" at bounding box center [870, 326] width 156 height 114
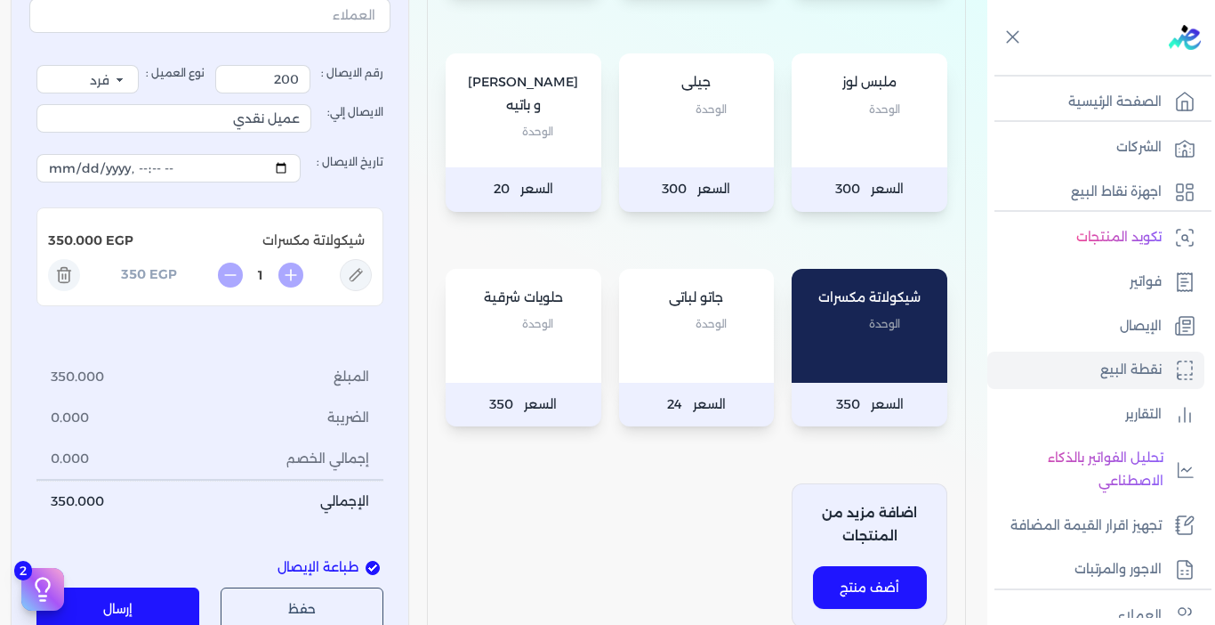
click at [819, 339] on div "شيكولاتة مكسرات الوحدة" at bounding box center [870, 326] width 156 height 114
type input "2"
click at [543, 356] on div "حلويات شرقية الوحدة" at bounding box center [524, 326] width 156 height 114
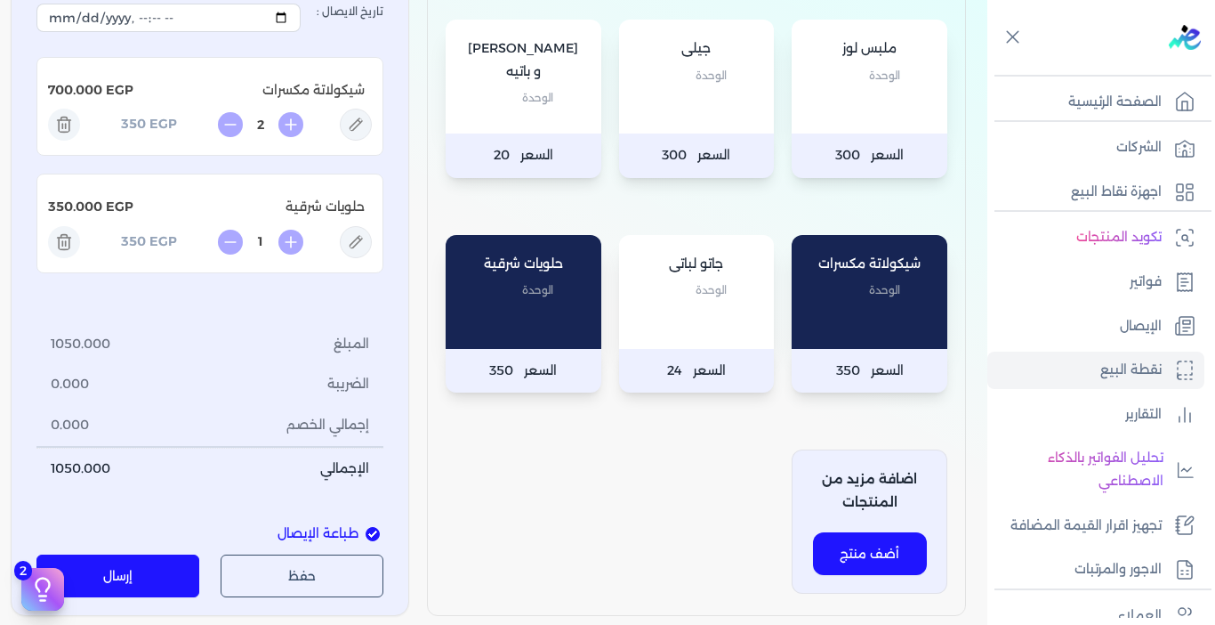
scroll to position [651, 0]
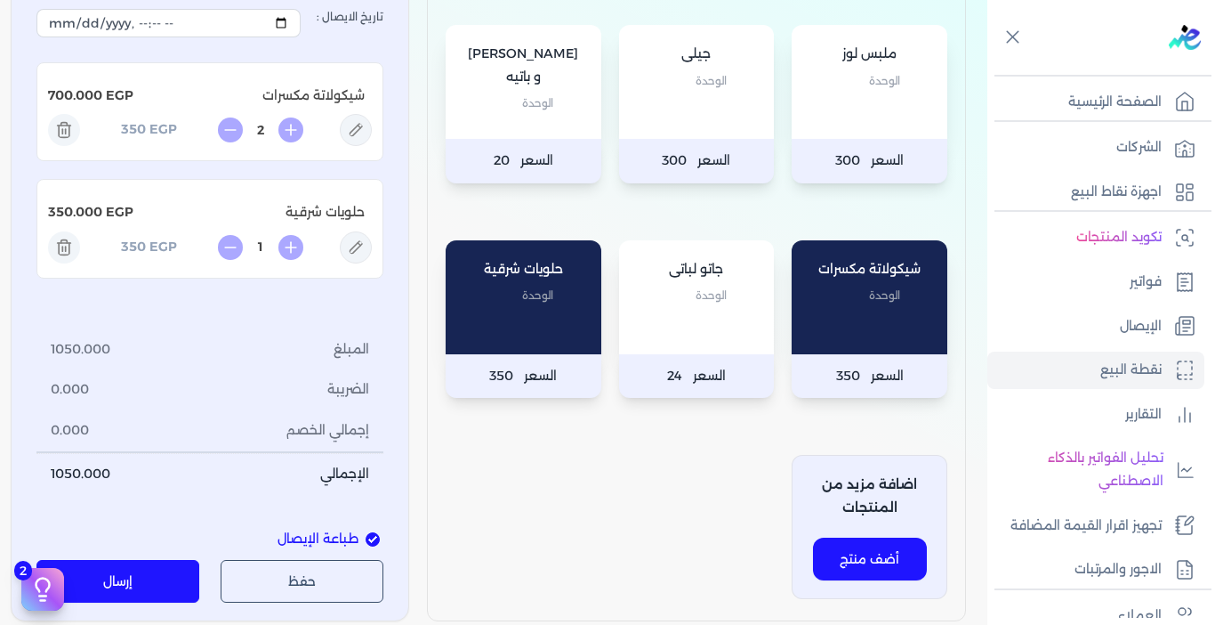
click at [62, 246] on line at bounding box center [62, 248] width 0 height 4
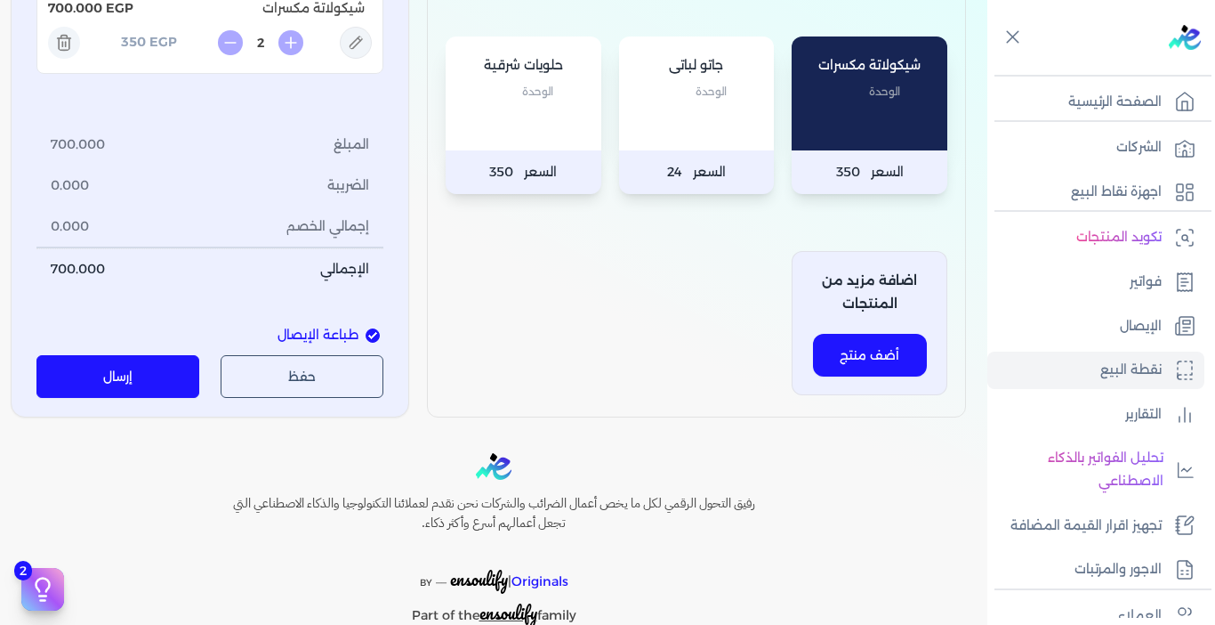
scroll to position [918, 0]
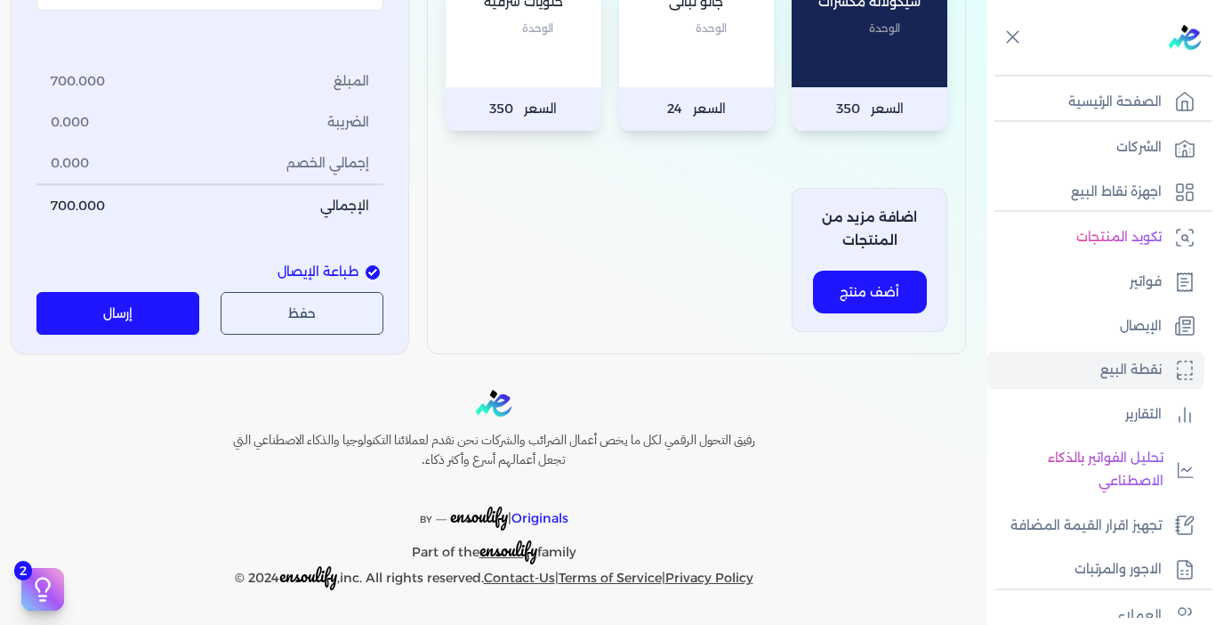
click at [119, 319] on button "إرسال" at bounding box center [117, 314] width 163 height 43
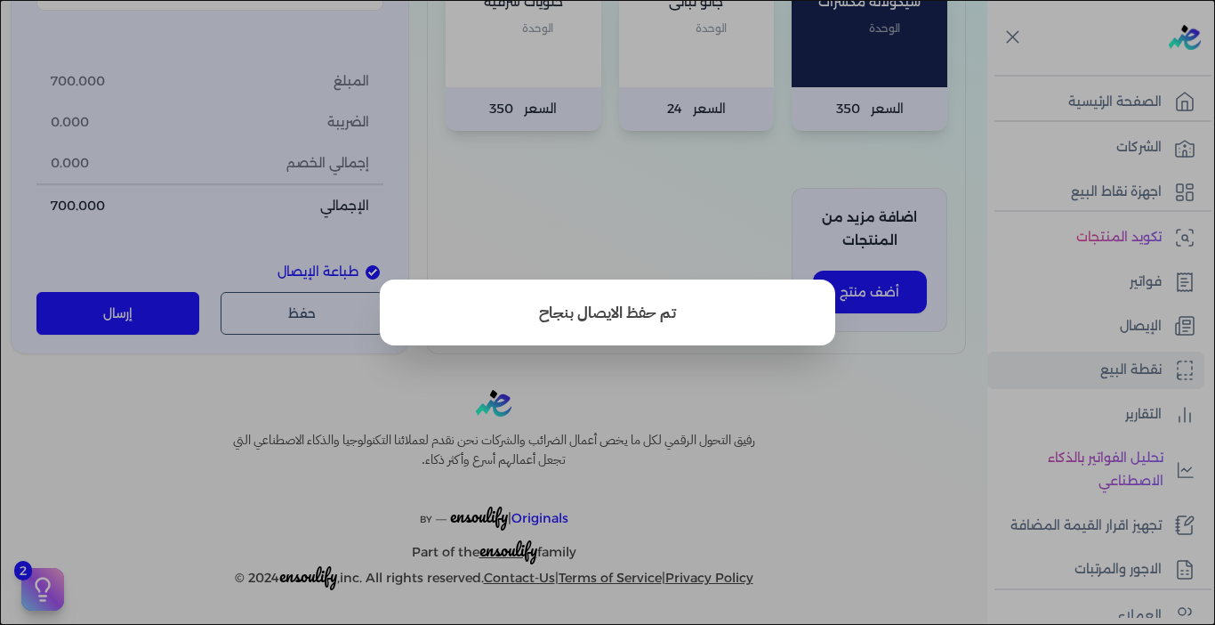
click at [737, 367] on button "close" at bounding box center [607, 312] width 1215 height 625
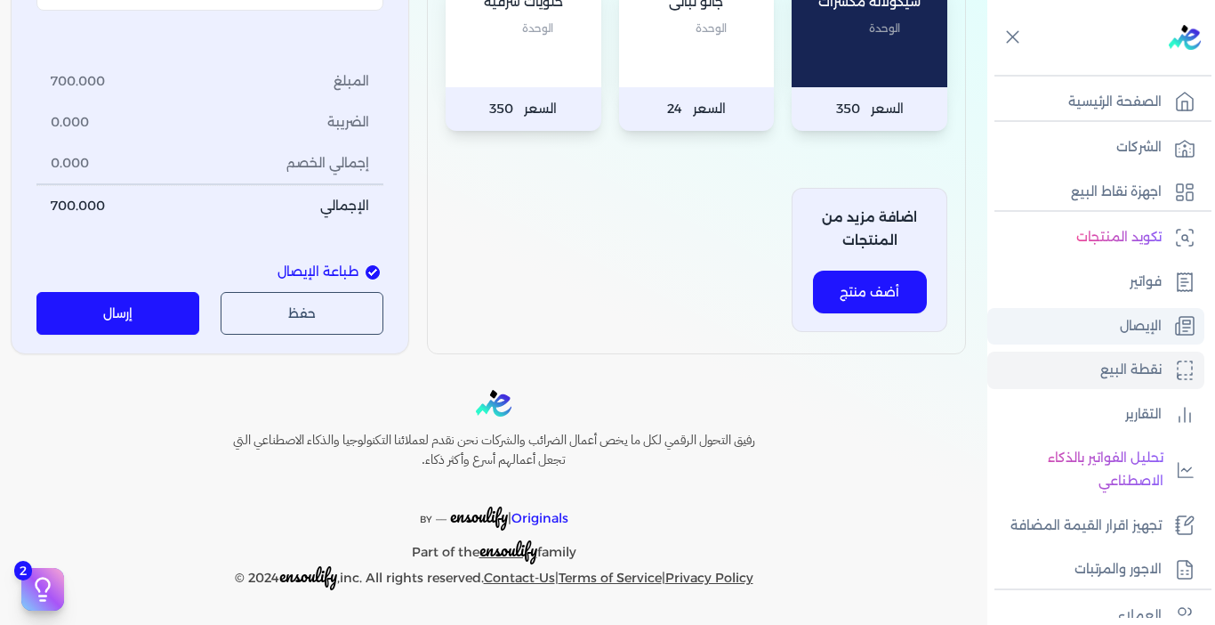
click at [1120, 333] on p "الإيصال" at bounding box center [1141, 326] width 42 height 23
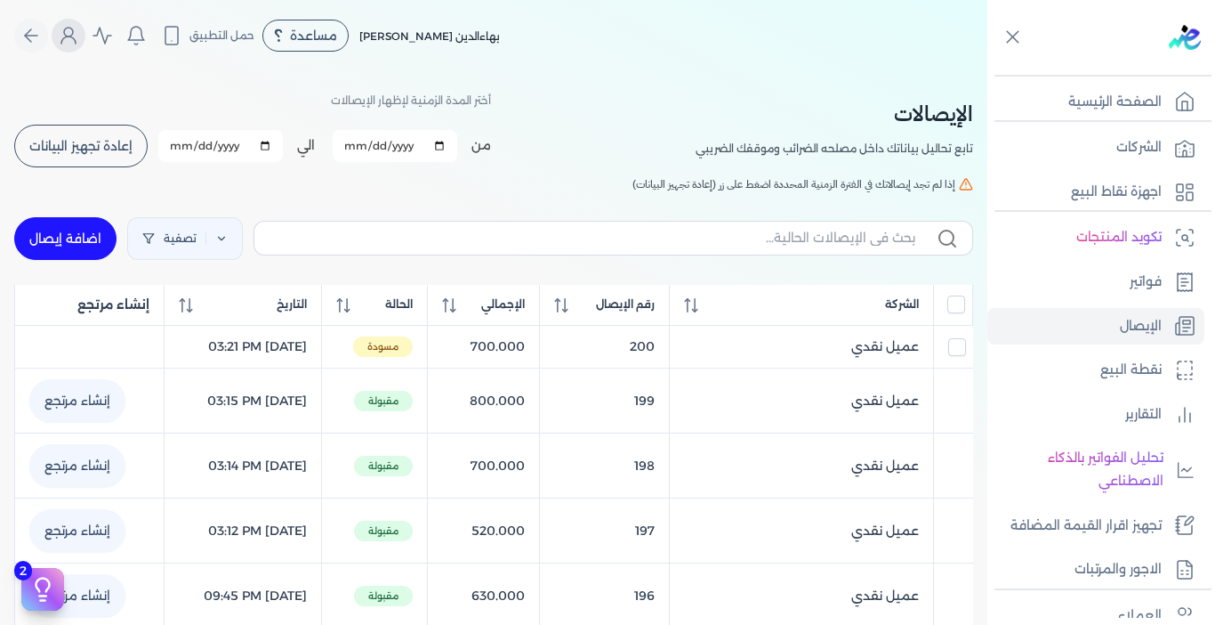
click at [77, 42] on icon "Global" at bounding box center [68, 35] width 21 height 21
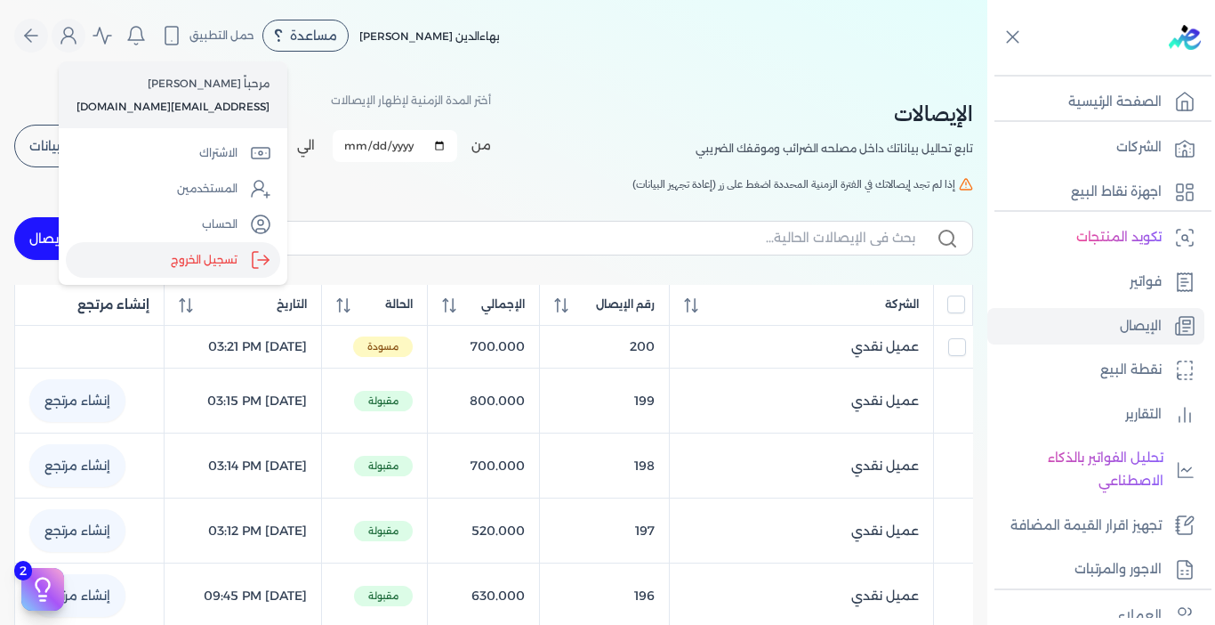
click at [206, 255] on label "تسجيل الخروج" at bounding box center [173, 260] width 214 height 36
click at [988, 71] on input "Close" at bounding box center [988, 71] width 0 height 0
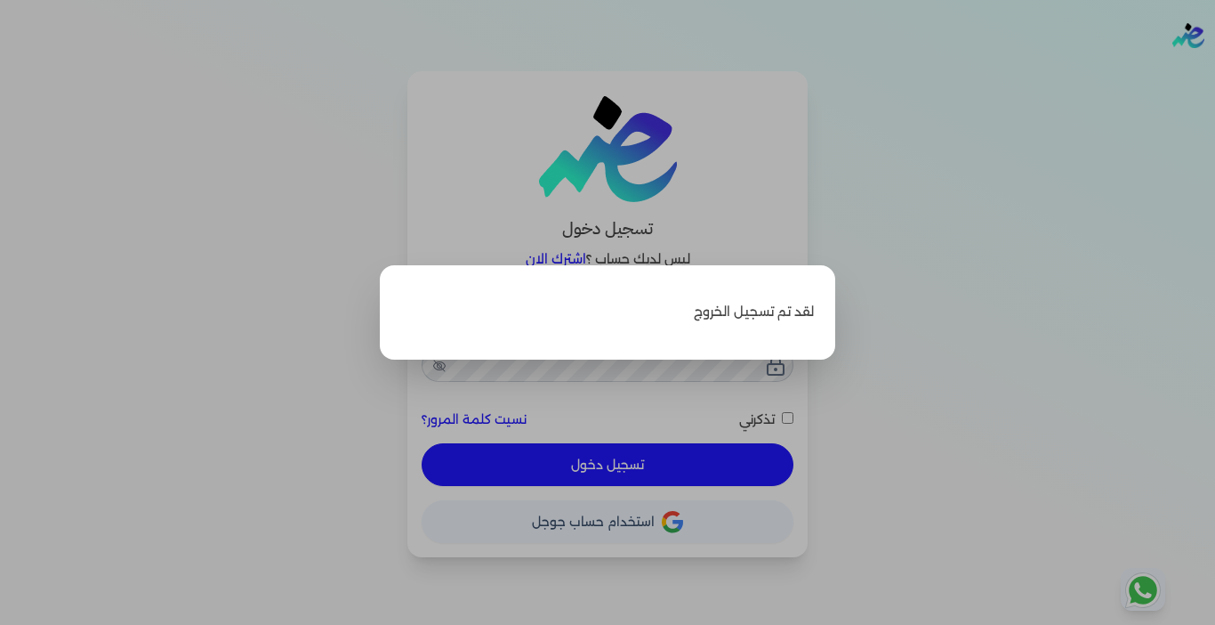
type input "[EMAIL_ADDRESS][DOMAIN_NAME]"
checkbox input "false"
drag, startPoint x: 1134, startPoint y: 317, endPoint x: 1093, endPoint y: 339, distance: 47.4
click at [1134, 317] on label "Close" at bounding box center [607, 312] width 1215 height 625
click at [1215, 71] on input "Close" at bounding box center [1215, 71] width 0 height 0
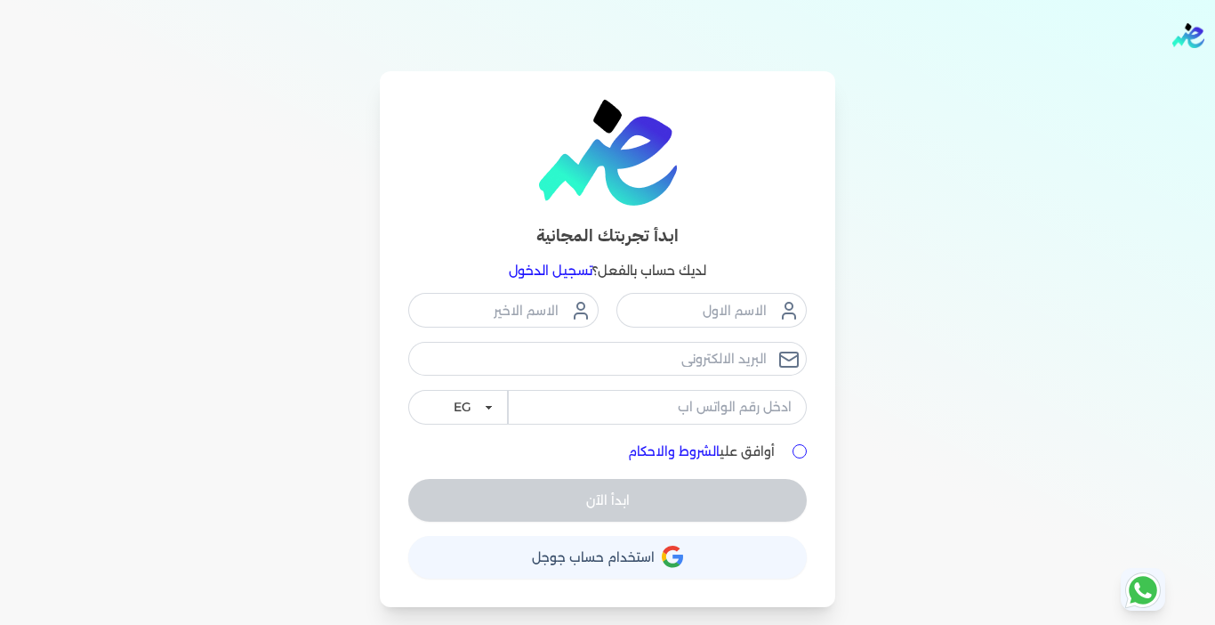
click at [561, 263] on link "تسجيل الدخول" at bounding box center [551, 270] width 84 height 16
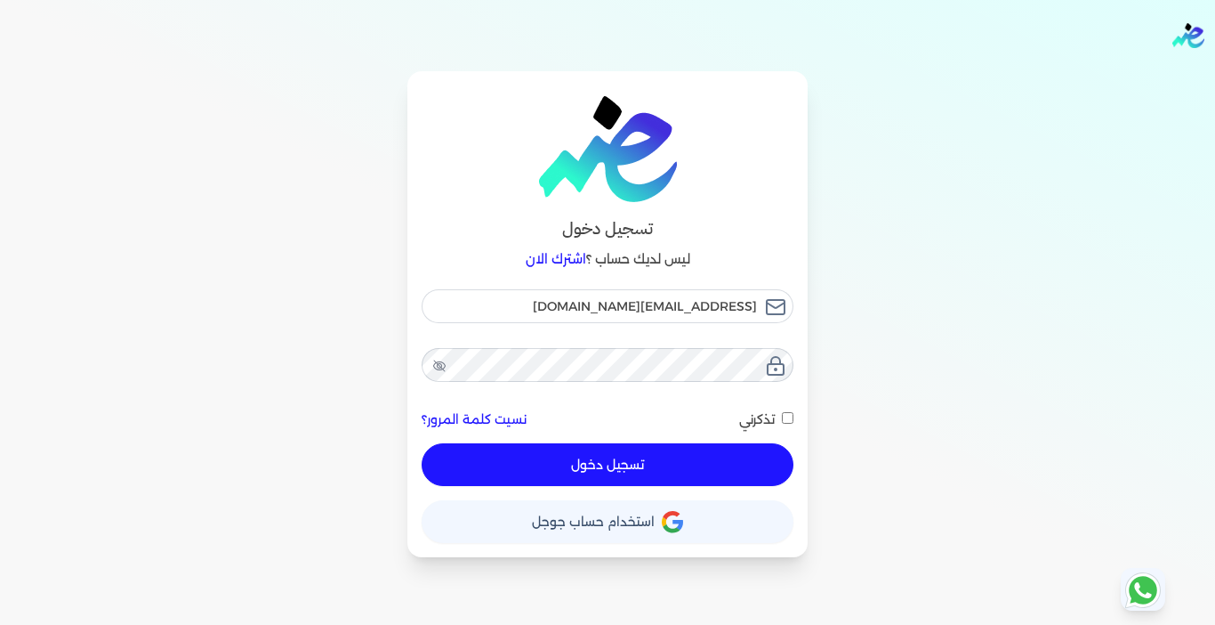
click at [557, 476] on button "تسجيل دخول" at bounding box center [608, 464] width 372 height 43
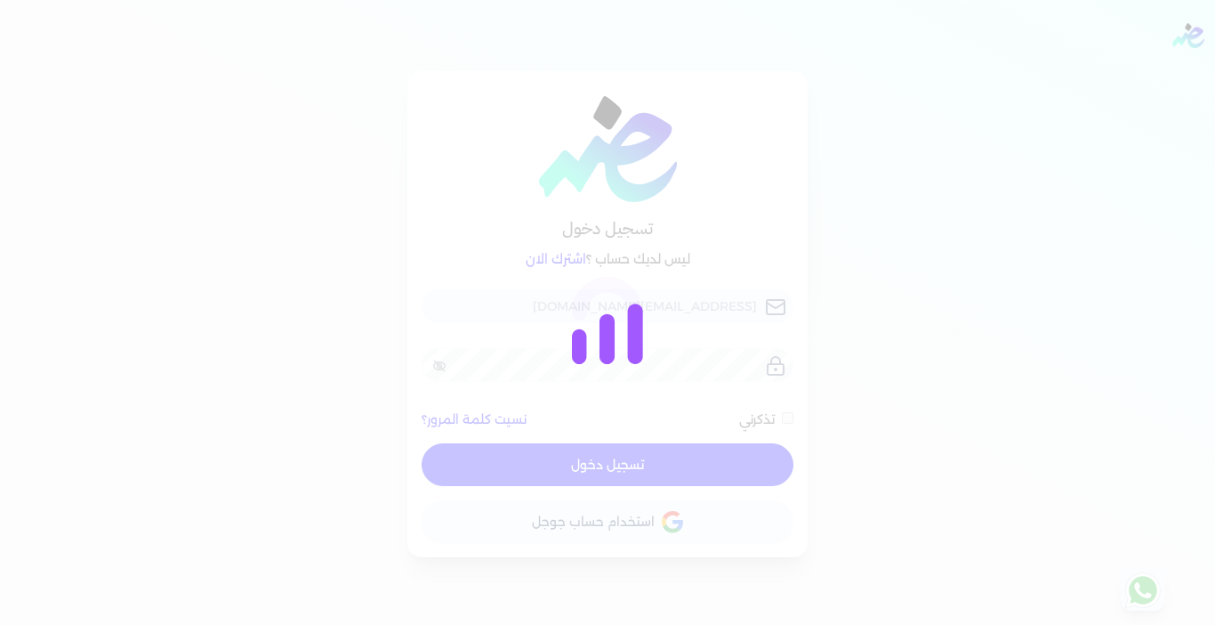
checkbox input "false"
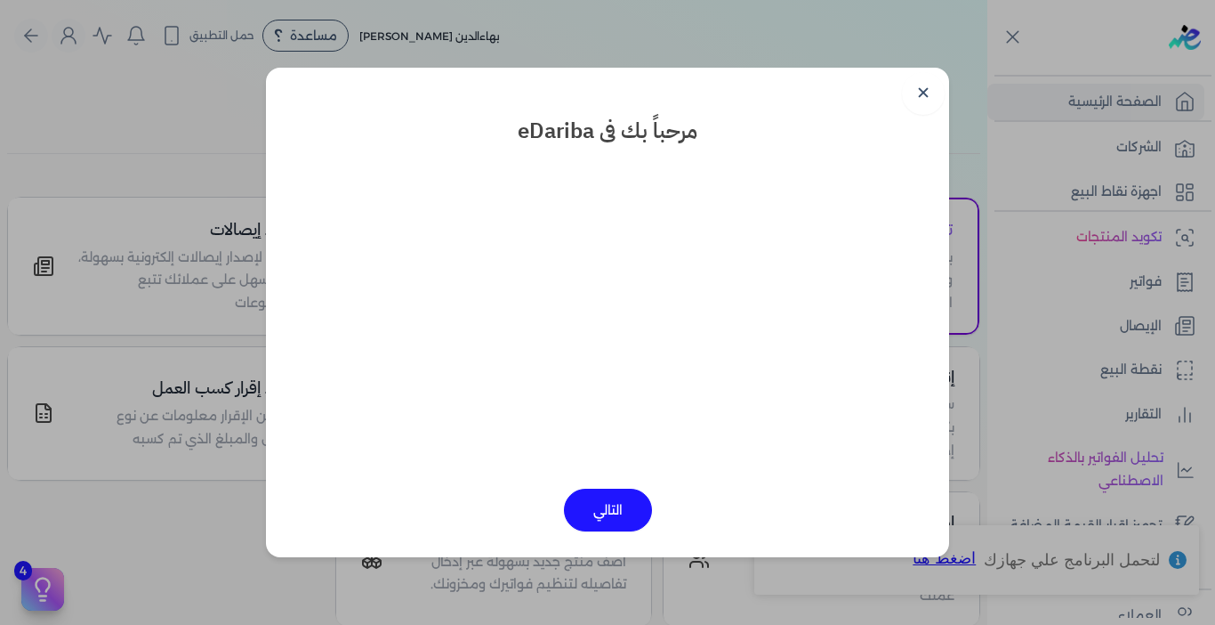
click at [916, 90] on link "✕" at bounding box center [923, 93] width 43 height 43
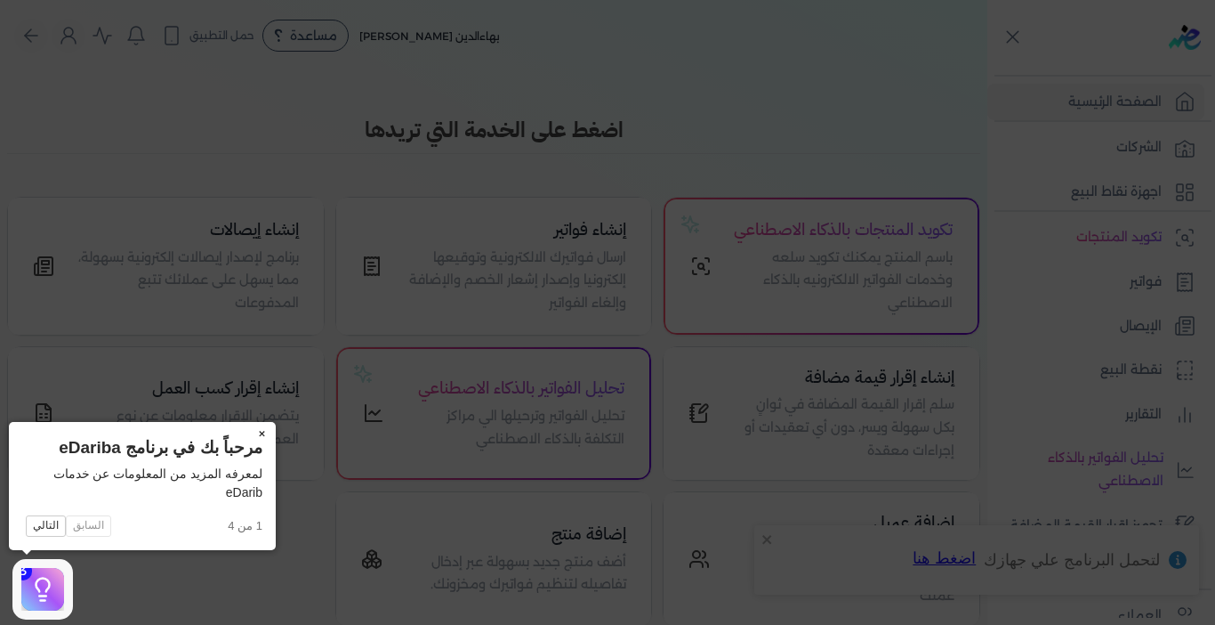
click at [261, 432] on button "×" at bounding box center [261, 434] width 28 height 25
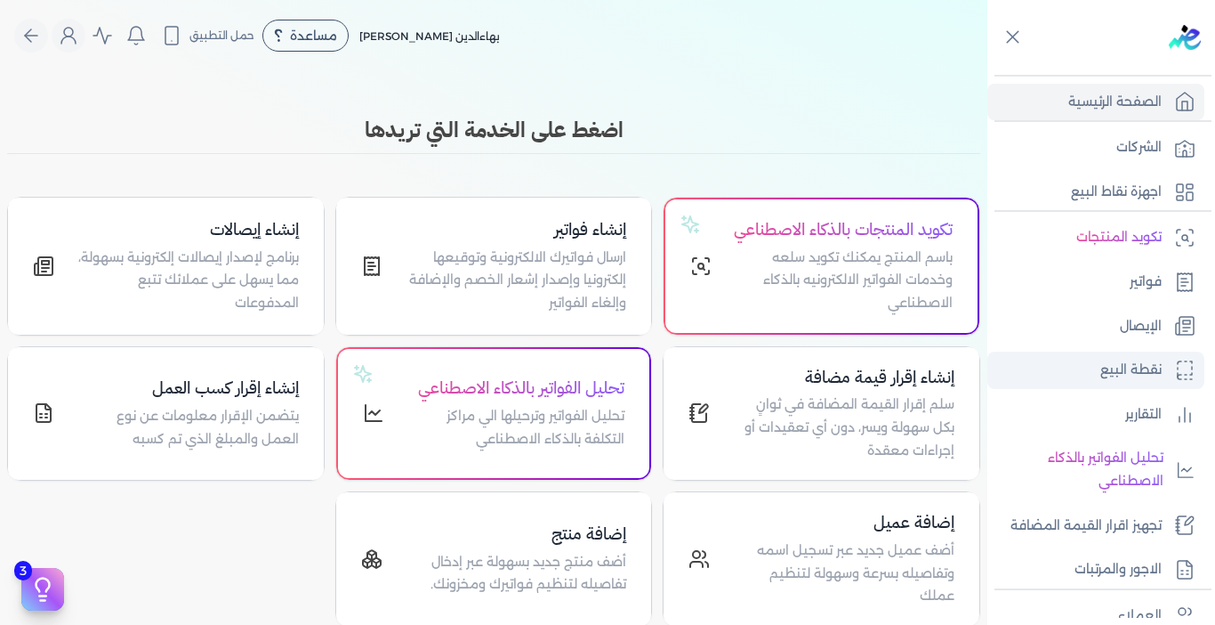
scroll to position [89, 0]
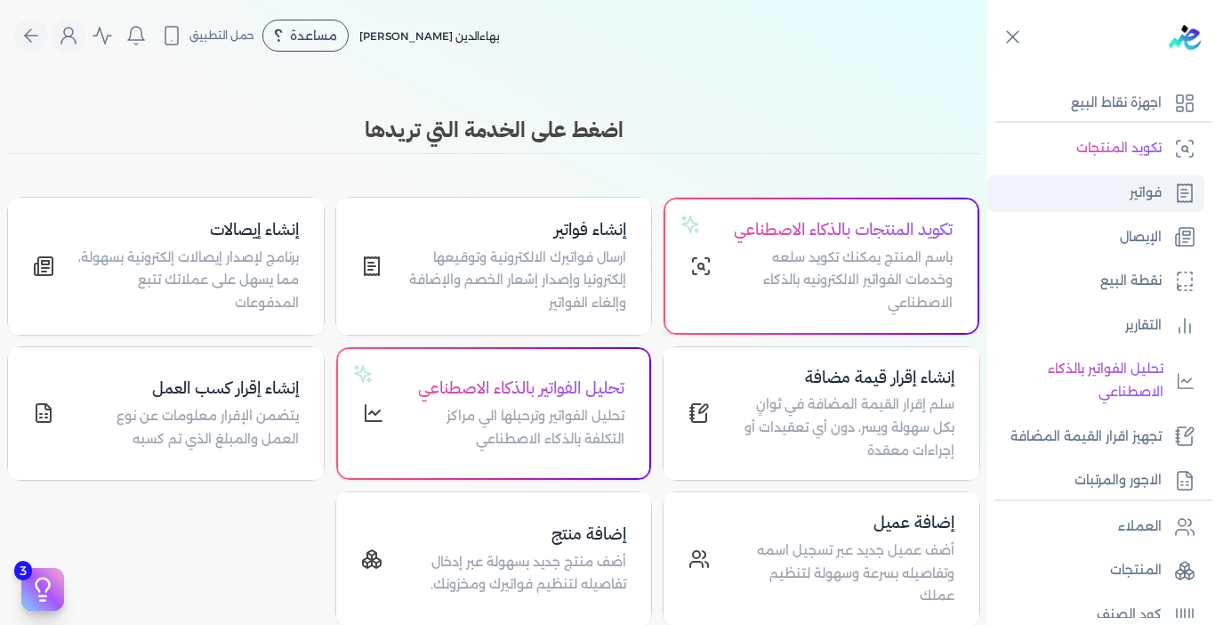
click at [1126, 185] on link "فواتير" at bounding box center [1096, 192] width 217 height 37
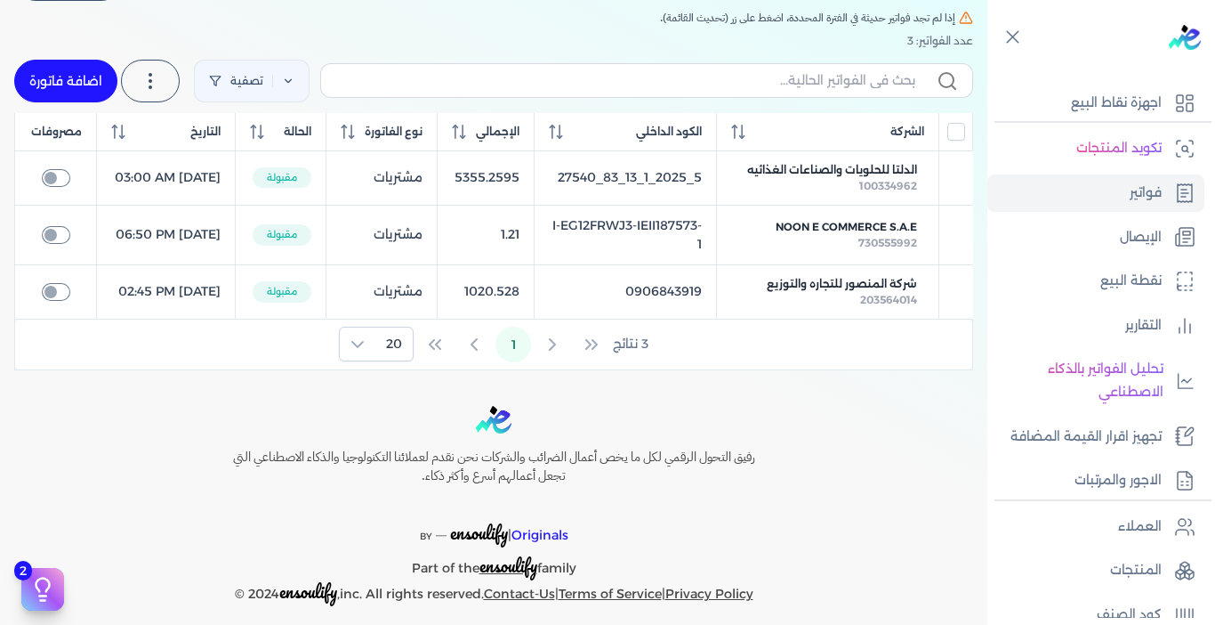
scroll to position [178, 0]
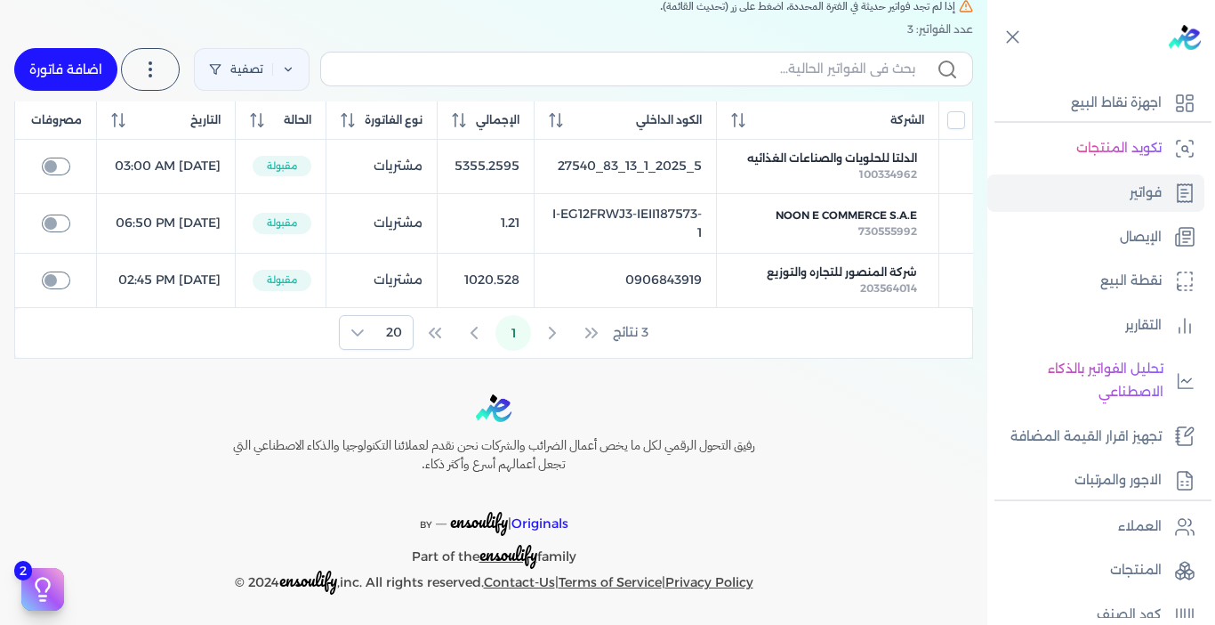
click at [557, 358] on div "3 نتائج 1 20" at bounding box center [493, 333] width 957 height 50
click at [481, 358] on div "3 نتائج 1 20" at bounding box center [493, 333] width 957 height 50
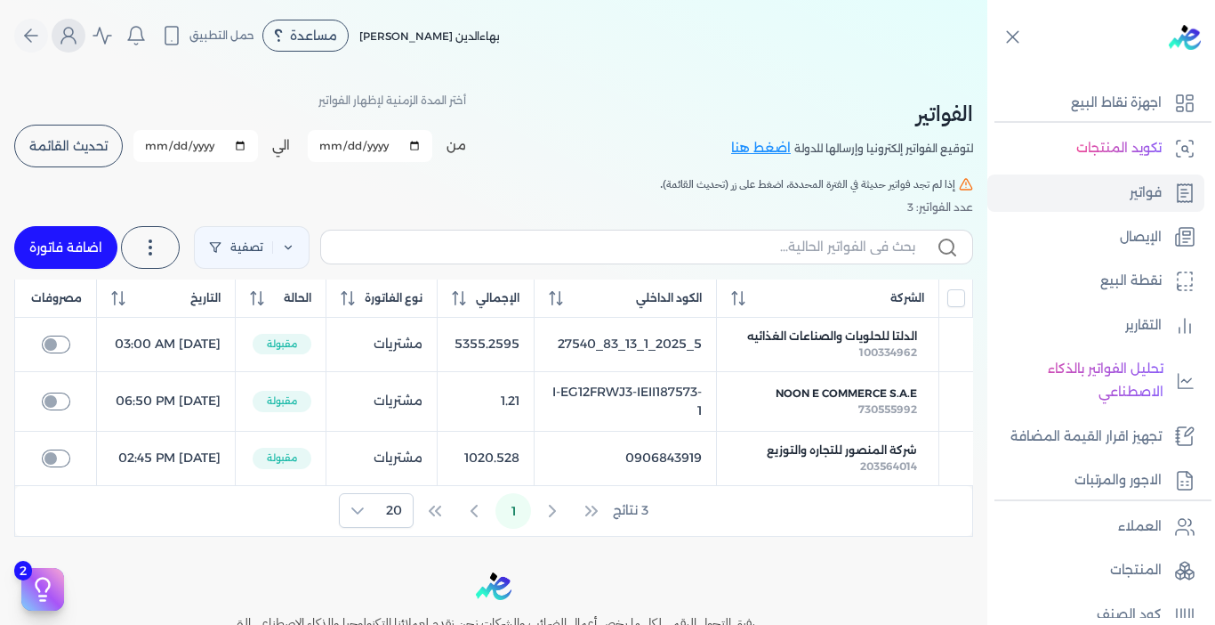
click at [69, 37] on icon "Global" at bounding box center [68, 35] width 21 height 21
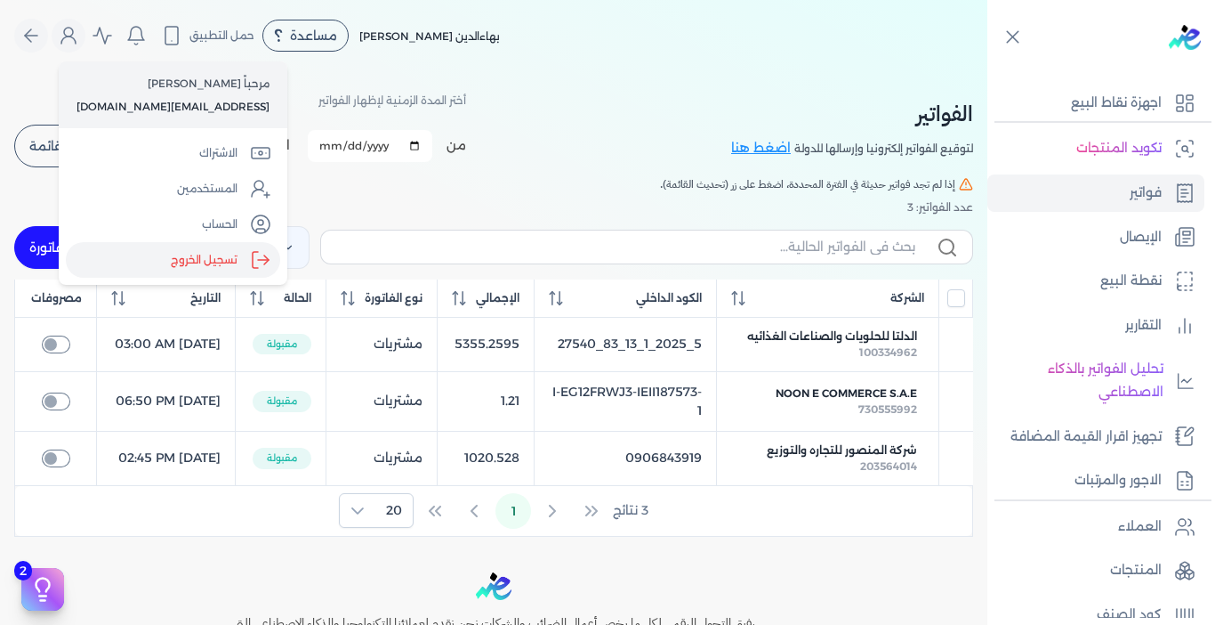
click at [188, 266] on label "تسجيل الخروج" at bounding box center [173, 260] width 214 height 36
click at [988, 71] on input "Close" at bounding box center [988, 71] width 0 height 0
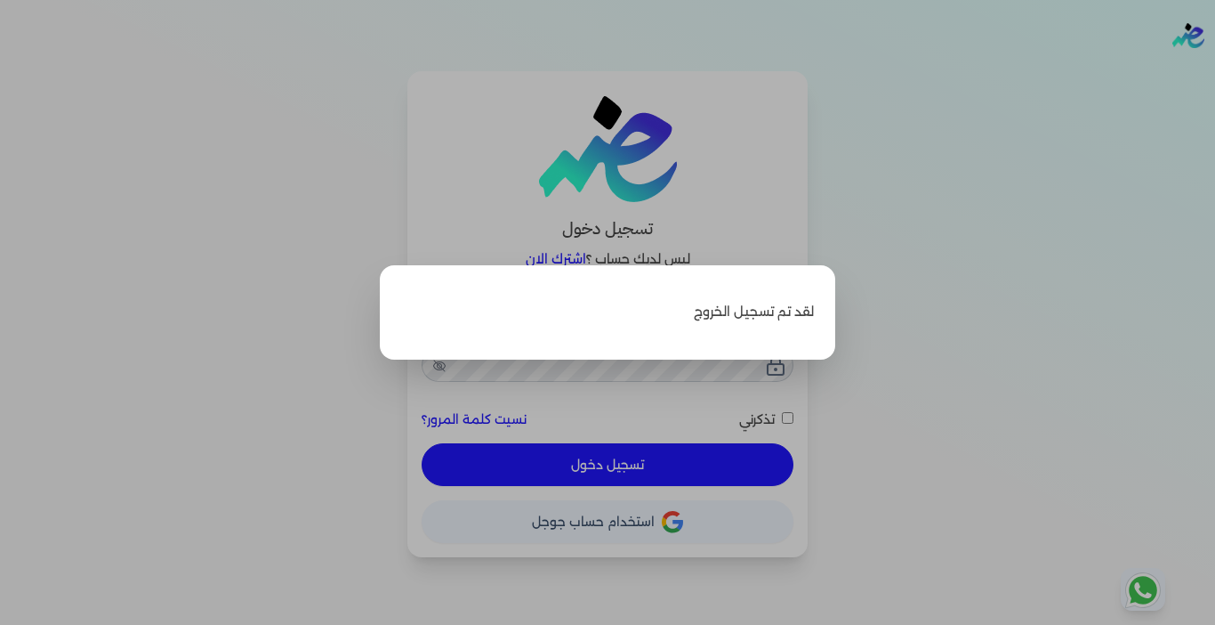
type input "[EMAIL_ADDRESS][DOMAIN_NAME]"
checkbox input "false"
click at [215, 240] on label "Close" at bounding box center [607, 312] width 1215 height 625
click at [1215, 71] on input "Close" at bounding box center [1215, 71] width 0 height 0
